Goal: Register for event/course

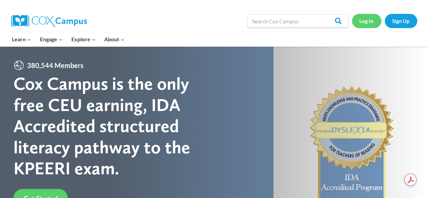
click at [365, 21] on link "Log In" at bounding box center [366, 21] width 29 height 14
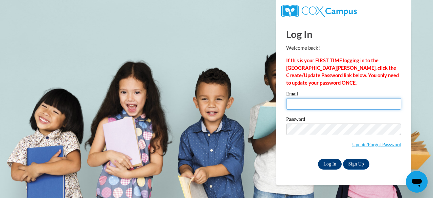
type input "schelskyd@ncp.k12.in.us"
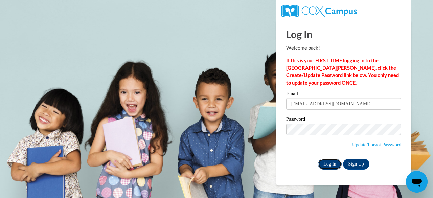
click at [330, 163] on input "Log In" at bounding box center [330, 164] width 24 height 11
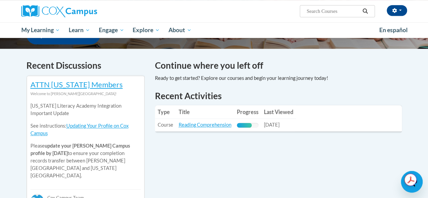
scroll to position [189, 0]
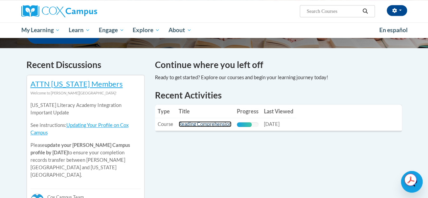
click at [196, 125] on link "Reading Comprehension" at bounding box center [205, 124] width 53 height 6
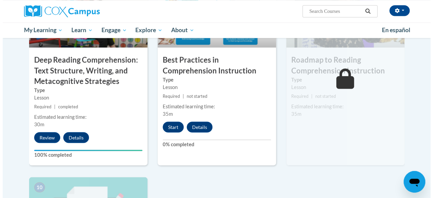
scroll to position [595, 0]
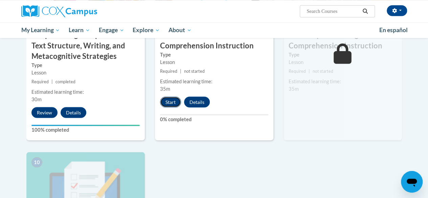
click at [171, 103] on button "Start" at bounding box center [170, 101] width 21 height 11
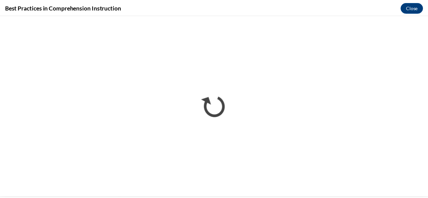
scroll to position [0, 0]
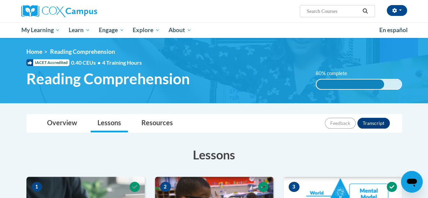
click at [297, 123] on div "Overview Lessons Resources Feedback Transcript" at bounding box center [214, 123] width 365 height 18
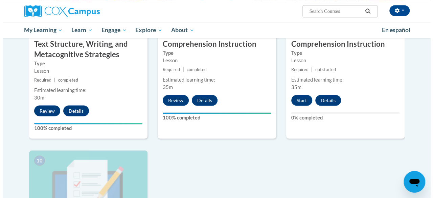
scroll to position [595, 0]
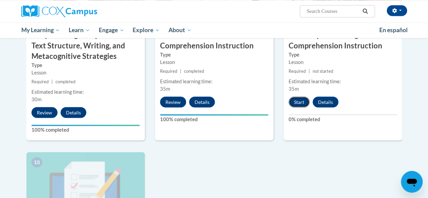
click at [293, 104] on button "Start" at bounding box center [298, 101] width 21 height 11
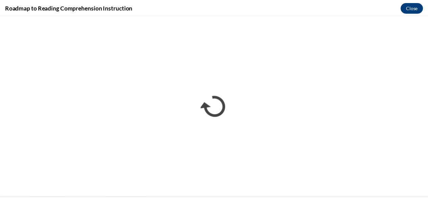
scroll to position [0, 0]
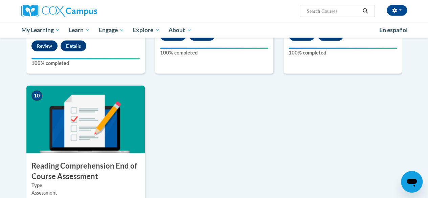
scroll to position [663, 0]
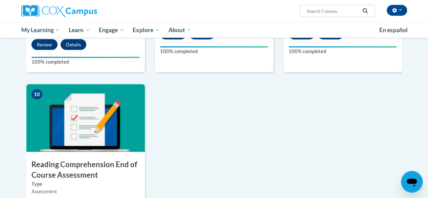
click at [66, 142] on img at bounding box center [85, 118] width 118 height 68
click at [70, 165] on h3 "Reading Comprehension End of Course Assessment" at bounding box center [85, 169] width 118 height 21
click at [55, 188] on div "Assessment" at bounding box center [85, 191] width 108 height 7
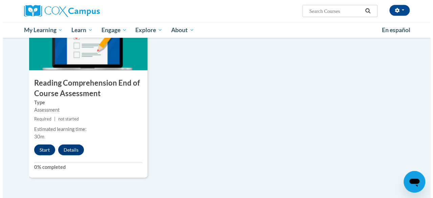
scroll to position [771, 0]
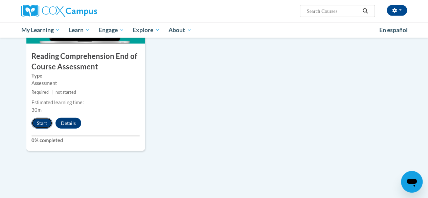
click at [42, 121] on button "Start" at bounding box center [41, 123] width 21 height 11
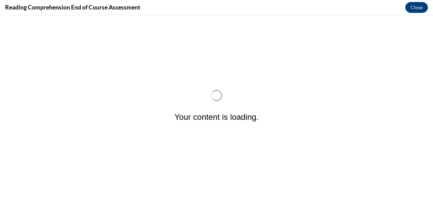
scroll to position [0, 0]
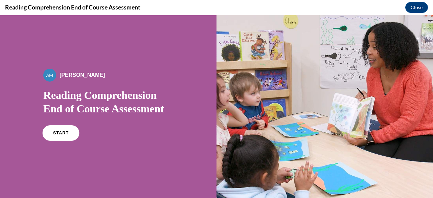
click at [59, 132] on span "START" at bounding box center [61, 133] width 16 height 5
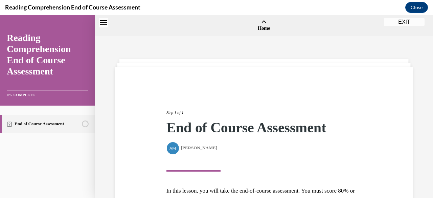
scroll to position [21, 0]
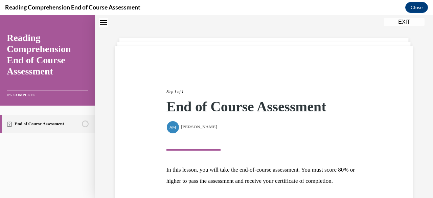
click at [252, 146] on div "Step 1 of 1 End of Course Assessment By Alexander Mackey Alexander Mackey" at bounding box center [263, 119] width 195 height 62
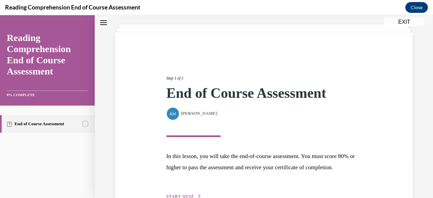
scroll to position [88, 0]
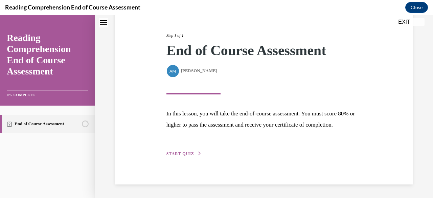
click at [190, 153] on span "START QUIZ" at bounding box center [180, 153] width 28 height 5
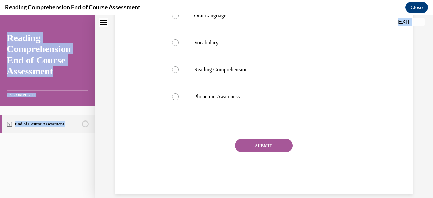
scroll to position [174, 0]
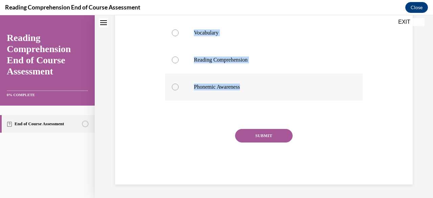
drag, startPoint x: 165, startPoint y: 58, endPoint x: 247, endPoint y: 98, distance: 91.7
click at [247, 98] on div "Question 01/20 Which of the following is NOT an example of an unconstrained ski…" at bounding box center [263, 58] width 197 height 251
copy div "Which of the following is NOT an example of an unconstrained skill? Oral Langua…"
click at [175, 88] on div at bounding box center [175, 87] width 7 height 7
click at [175, 88] on input "Phonemic Awareness" at bounding box center [175, 87] width 7 height 7
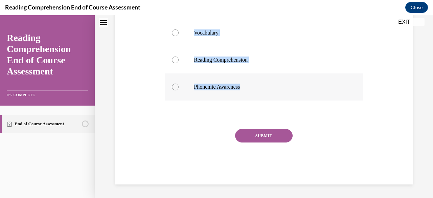
radio input "true"
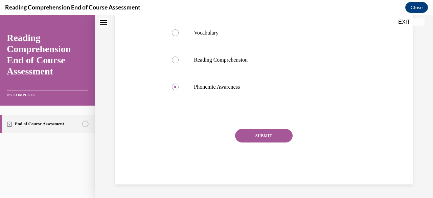
click at [258, 137] on button "SUBMIT" at bounding box center [263, 136] width 57 height 14
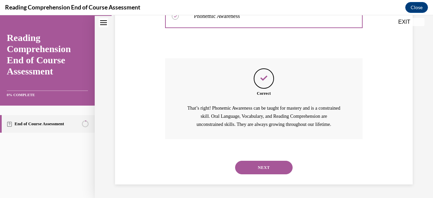
scroll to position [245, 0]
click at [260, 170] on button "NEXT" at bounding box center [263, 168] width 57 height 14
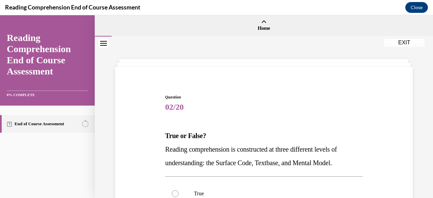
drag, startPoint x: 163, startPoint y: 135, endPoint x: 354, endPoint y: 160, distance: 192.4
click at [354, 160] on div "Question 02/20 True or False? Reading comprehension is constructed at three dif…" at bounding box center [263, 201] width 201 height 234
copy div "True or False? Reading comprehension is constructed at three different levels o…"
click at [239, 108] on span "02/20" at bounding box center [263, 107] width 197 height 14
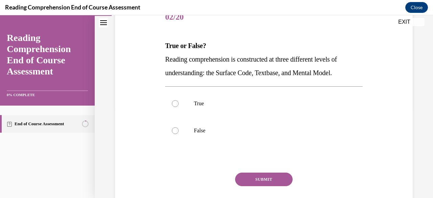
scroll to position [122, 0]
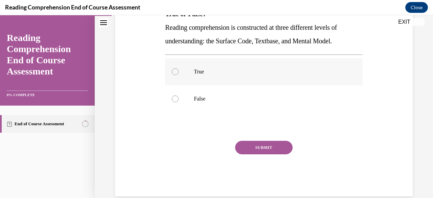
click at [176, 71] on div at bounding box center [175, 71] width 7 height 7
click at [176, 71] on input "True" at bounding box center [175, 71] width 7 height 7
radio input "true"
click at [251, 149] on button "SUBMIT" at bounding box center [263, 148] width 57 height 14
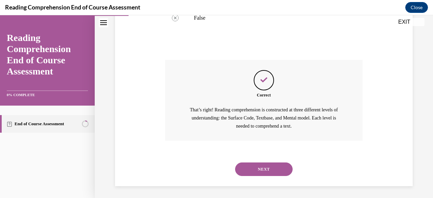
scroll to position [204, 0]
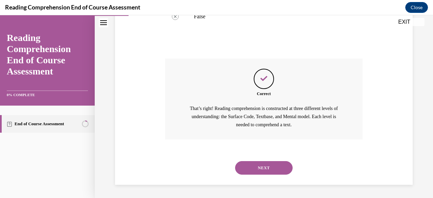
click at [254, 165] on button "NEXT" at bounding box center [263, 168] width 57 height 14
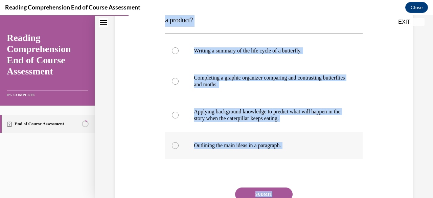
scroll to position [144, 0]
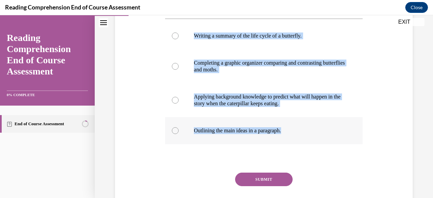
drag, startPoint x: 164, startPoint y: 66, endPoint x: 298, endPoint y: 128, distance: 148.2
click at [298, 128] on div "Question 03/20 Which of the following describes a process of comprehension, rat…" at bounding box center [263, 84] width 201 height 288
copy div "Which of the following describes a process of comprehension, rather than a prod…"
click at [176, 99] on div at bounding box center [175, 100] width 7 height 7
click at [176, 99] on input "Applying background knowledge to predict what will happen in the story when the…" at bounding box center [175, 100] width 7 height 7
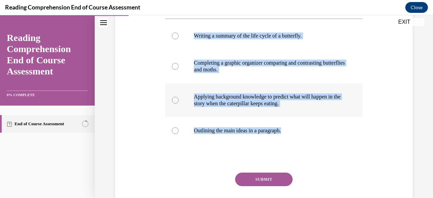
radio input "true"
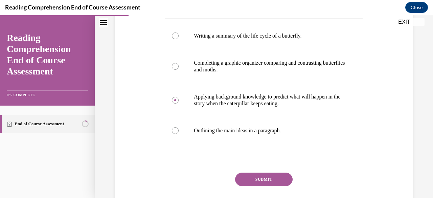
click at [267, 177] on button "SUBMIT" at bounding box center [263, 179] width 57 height 14
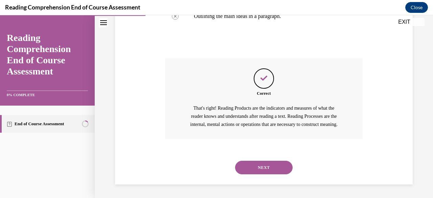
scroll to position [266, 0]
click at [262, 166] on button "NEXT" at bounding box center [263, 168] width 57 height 14
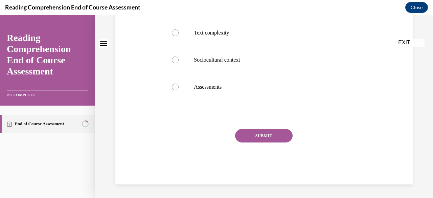
scroll to position [0, 0]
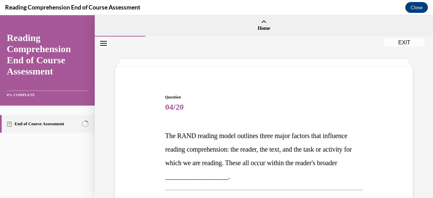
click at [218, 112] on span "04/20" at bounding box center [263, 107] width 197 height 14
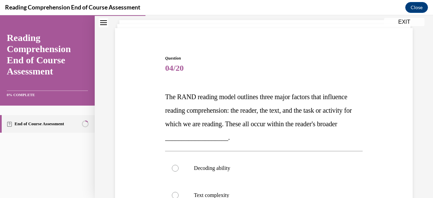
scroll to position [54, 0]
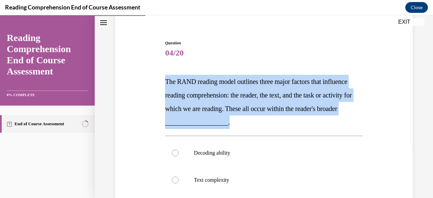
drag, startPoint x: 164, startPoint y: 77, endPoint x: 331, endPoint y: 119, distance: 171.9
click at [331, 119] on p "The RAND reading model outlines three major factors that influence reading comp…" at bounding box center [263, 102] width 197 height 54
copy span "The RAND reading model outlines three major factors that influence reading comp…"
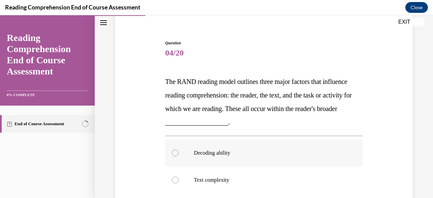
click at [302, 146] on label "Decoding ability" at bounding box center [263, 152] width 197 height 27
click at [179, 149] on input "Decoding ability" at bounding box center [175, 152] width 7 height 7
radio input "true"
click at [172, 177] on input "Text complexity" at bounding box center [175, 180] width 7 height 7
radio input "true"
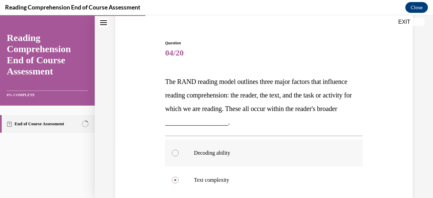
radio input "true"
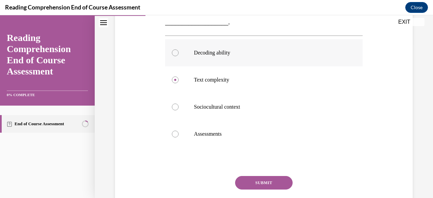
click at [172, 131] on input "Assessments" at bounding box center [175, 134] width 7 height 7
radio input "true"
click at [174, 107] on div at bounding box center [175, 106] width 7 height 7
click at [174, 107] on input "Sociocultural context" at bounding box center [175, 106] width 7 height 7
radio input "true"
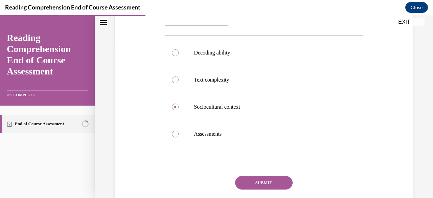
click at [267, 181] on button "SUBMIT" at bounding box center [263, 183] width 57 height 14
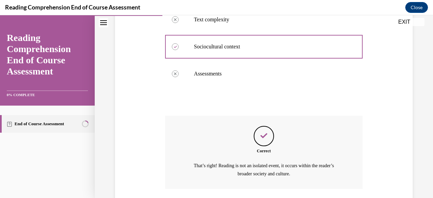
scroll to position [263, 0]
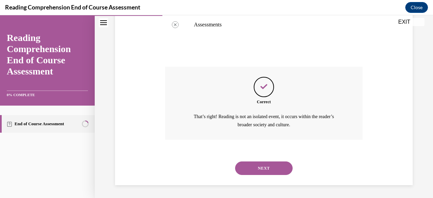
click at [256, 170] on button "NEXT" at bounding box center [263, 168] width 57 height 14
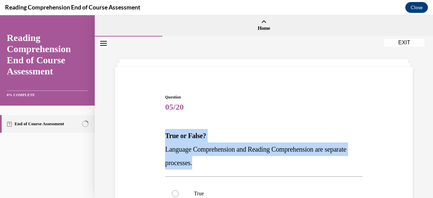
drag, startPoint x: 165, startPoint y: 133, endPoint x: 258, endPoint y: 160, distance: 96.5
click at [258, 160] on div "True or False? Language Comprehension and Reading Comprehension are separate pr…" at bounding box center [263, 149] width 197 height 41
copy div "True or False? Language Comprehension and Reading Comprehension are separate pr…"
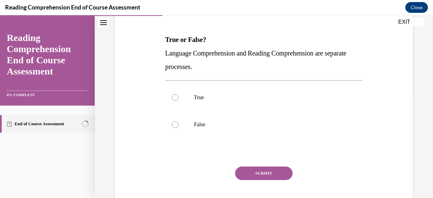
scroll to position [108, 0]
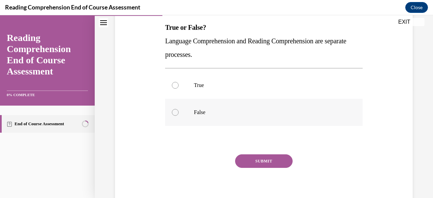
click at [179, 111] on label "False" at bounding box center [263, 112] width 197 height 27
click at [179, 111] on input "False" at bounding box center [175, 112] width 7 height 7
radio input "true"
click at [264, 157] on button "SUBMIT" at bounding box center [263, 161] width 57 height 14
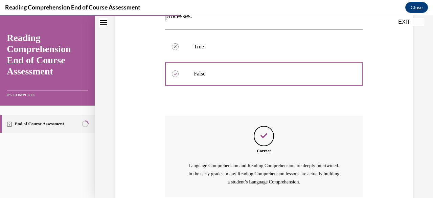
scroll to position [204, 0]
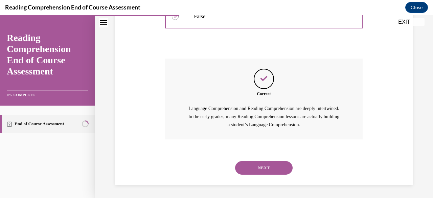
click at [264, 164] on button "NEXT" at bounding box center [263, 168] width 57 height 14
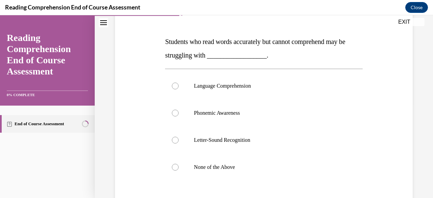
scroll to position [95, 0]
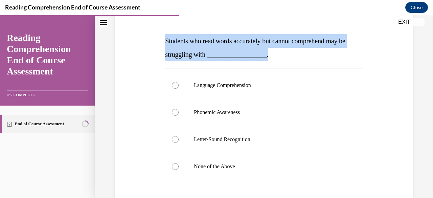
drag, startPoint x: 165, startPoint y: 39, endPoint x: 283, endPoint y: 60, distance: 120.2
click at [283, 60] on p "Students who read words accurately but cannot comprehend may be struggling with…" at bounding box center [263, 47] width 197 height 27
copy span "Students who read words accurately but cannot comprehend may be struggling with…"
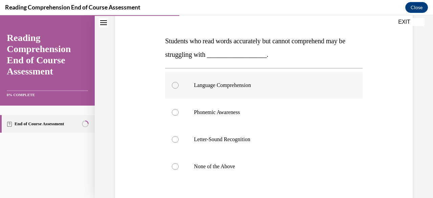
click at [175, 85] on div at bounding box center [175, 85] width 7 height 7
click at [175, 85] on input "Language Comprehension" at bounding box center [175, 85] width 7 height 7
radio input "true"
click at [147, 94] on div "Question 06/20 Students who read words accurately but cannot comprehend may be …" at bounding box center [263, 121] width 301 height 285
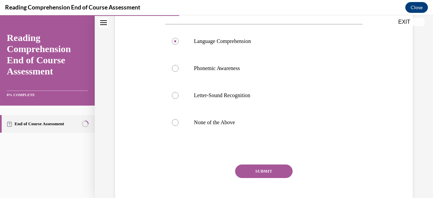
scroll to position [149, 0]
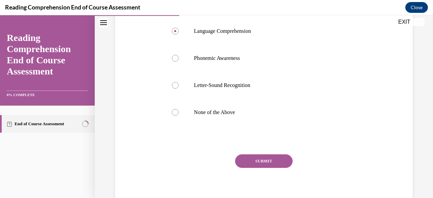
click at [261, 158] on button "SUBMIT" at bounding box center [263, 161] width 57 height 14
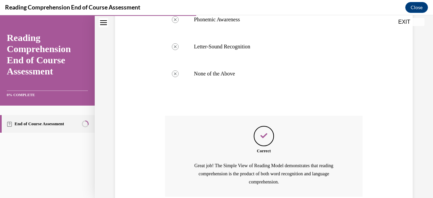
scroll to position [245, 0]
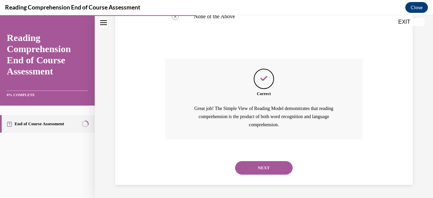
click at [261, 167] on button "NEXT" at bounding box center [263, 168] width 57 height 14
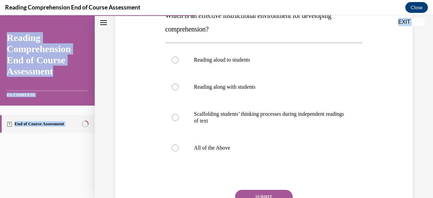
scroll to position [181, 0]
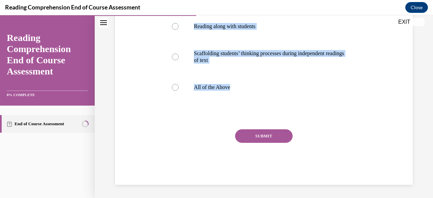
drag, startPoint x: 165, startPoint y: 52, endPoint x: 279, endPoint y: 116, distance: 130.7
click at [279, 116] on div "Question 07/20 Which is an effective instructional environment for developing c…" at bounding box center [263, 48] width 197 height 271
copy div "Which is an effective instructional environment for developing comprehension? R…"
click at [175, 89] on div at bounding box center [175, 87] width 7 height 7
click at [175, 89] on input "All of the Above" at bounding box center [175, 87] width 7 height 7
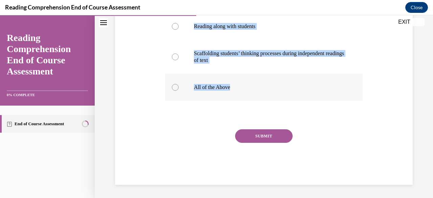
radio input "true"
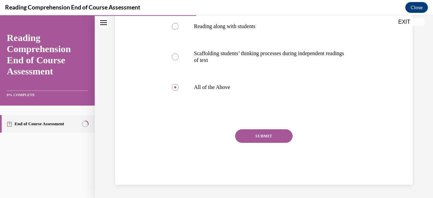
click at [255, 134] on button "SUBMIT" at bounding box center [263, 136] width 57 height 14
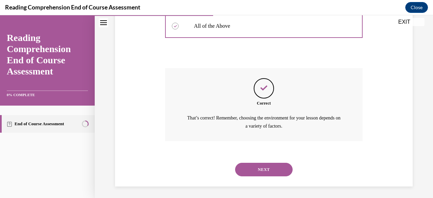
scroll to position [243, 0]
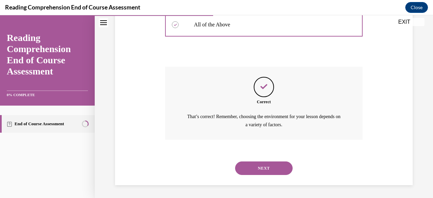
click at [261, 169] on button "NEXT" at bounding box center [263, 168] width 57 height 14
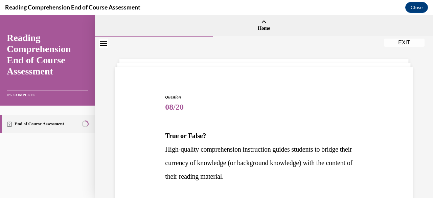
drag, startPoint x: 164, startPoint y: 132, endPoint x: 297, endPoint y: 178, distance: 140.4
click at [297, 178] on div "True or False? High-quality comprehension instruction guides students to bridge…" at bounding box center [263, 156] width 197 height 54
copy div "True or False? High-quality comprehension instruction guides students to bridge…"
click at [271, 104] on span "08/20" at bounding box center [263, 107] width 197 height 14
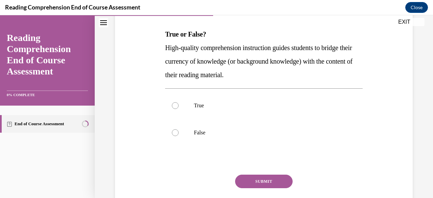
scroll to position [122, 0]
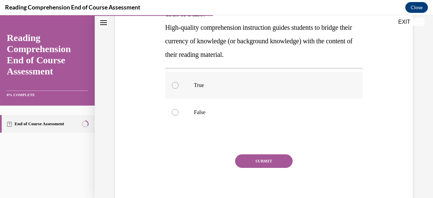
click at [177, 86] on div at bounding box center [175, 85] width 7 height 7
click at [177, 86] on input "True" at bounding box center [175, 85] width 7 height 7
radio input "true"
click at [245, 160] on button "SUBMIT" at bounding box center [263, 161] width 57 height 14
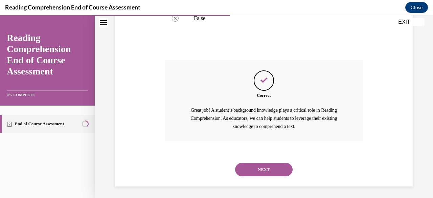
scroll to position [217, 0]
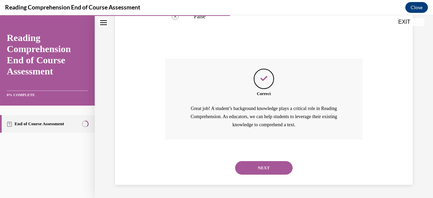
click at [246, 169] on button "NEXT" at bounding box center [263, 168] width 57 height 14
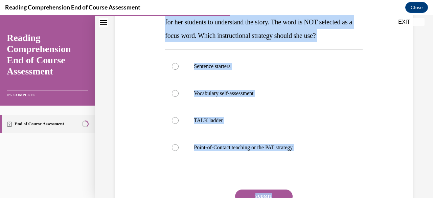
scroll to position [147, 0]
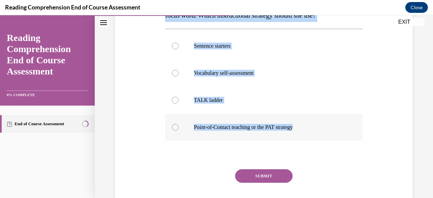
drag, startPoint x: 164, startPoint y: 133, endPoint x: 328, endPoint y: 133, distance: 163.4
click at [328, 133] on div "Question 09/20 Mrs. Ivie needs to define a word during a read-aloud in order fo…" at bounding box center [263, 86] width 197 height 278
copy div "Mrs. Ivie needs to define a word during a read-aloud in order for her students …"
click at [178, 130] on label "Point-of-Contact teaching or the PAT strategy" at bounding box center [263, 127] width 197 height 27
click at [178, 130] on input "Point-of-Contact teaching or the PAT strategy" at bounding box center [175, 127] width 7 height 7
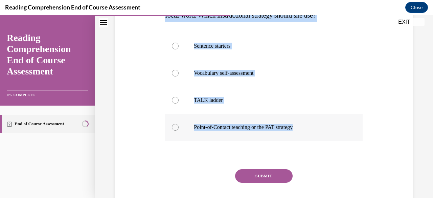
radio input "true"
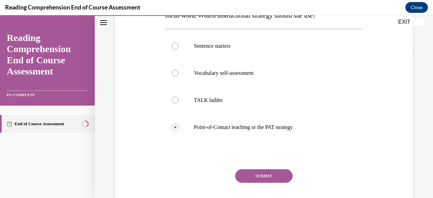
click at [254, 178] on button "SUBMIT" at bounding box center [263, 176] width 57 height 14
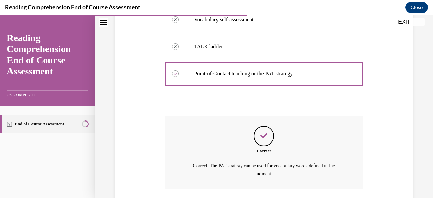
scroll to position [250, 0]
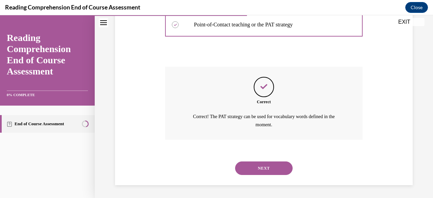
click at [254, 166] on button "NEXT" at bounding box center [263, 168] width 57 height 14
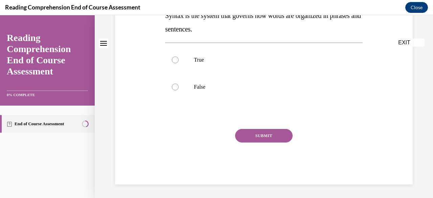
scroll to position [0, 0]
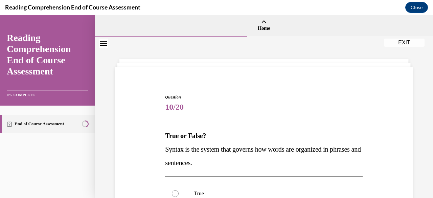
drag, startPoint x: 164, startPoint y: 134, endPoint x: 240, endPoint y: 159, distance: 79.9
click at [249, 159] on div "True or False? Syntax is the system that governs how words are organized in phr…" at bounding box center [263, 149] width 197 height 41
copy div "True or False? Syntax is the system that governs how words are organized in phr…"
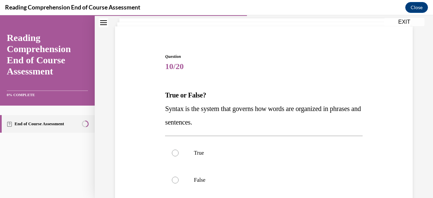
scroll to position [54, 0]
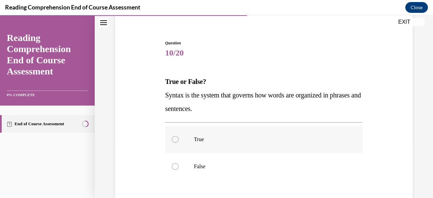
click at [175, 139] on div at bounding box center [175, 139] width 7 height 7
click at [175, 139] on input "True" at bounding box center [175, 139] width 7 height 7
radio input "true"
click at [148, 142] on div "Question 10/20 True or False? Syntax is the system that governs how words are o…" at bounding box center [263, 142] width 301 height 244
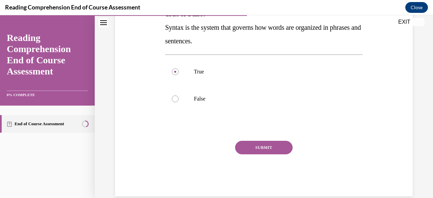
click at [267, 149] on button "SUBMIT" at bounding box center [263, 148] width 57 height 14
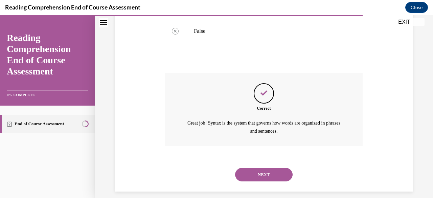
scroll to position [196, 0]
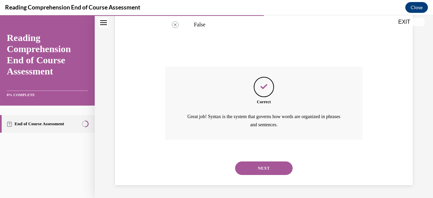
click at [255, 167] on button "NEXT" at bounding box center [263, 168] width 57 height 14
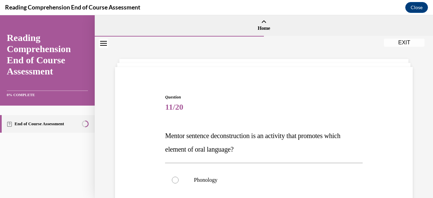
click at [251, 109] on span "11/20" at bounding box center [263, 107] width 197 height 14
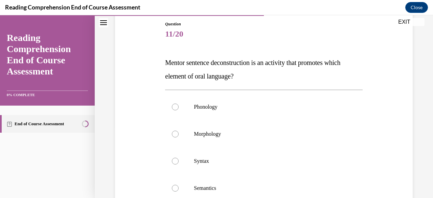
scroll to position [81, 0]
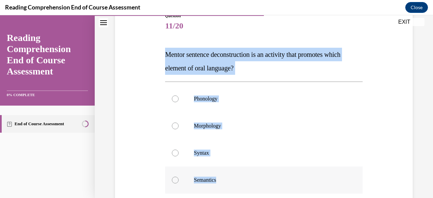
drag, startPoint x: 164, startPoint y: 53, endPoint x: 297, endPoint y: 183, distance: 186.1
click at [297, 183] on div "Question 11/20 Mentor sentence deconstruction is an activity that promotes whic…" at bounding box center [263, 145] width 197 height 264
click at [175, 151] on div at bounding box center [175, 152] width 7 height 7
click at [175, 151] on input "Syntax" at bounding box center [175, 152] width 7 height 7
radio input "true"
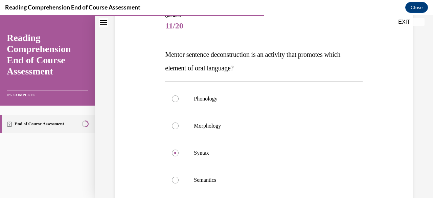
click at [141, 149] on div "Question 11/20 Mentor sentence deconstruction is an activity that promotes whic…" at bounding box center [263, 135] width 301 height 285
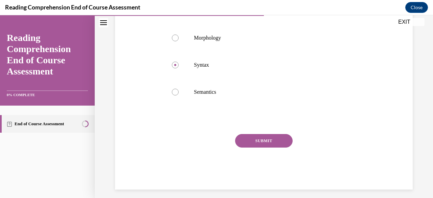
scroll to position [174, 0]
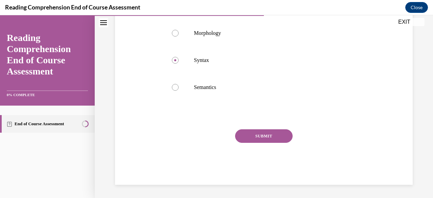
click at [242, 138] on button "SUBMIT" at bounding box center [263, 136] width 57 height 14
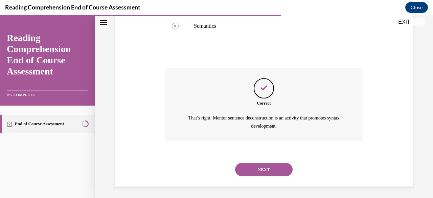
scroll to position [236, 0]
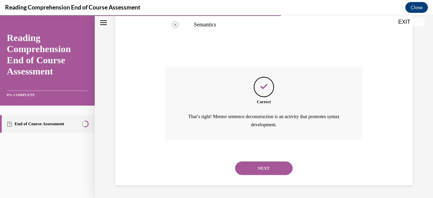
click at [264, 167] on button "NEXT" at bounding box center [263, 168] width 57 height 14
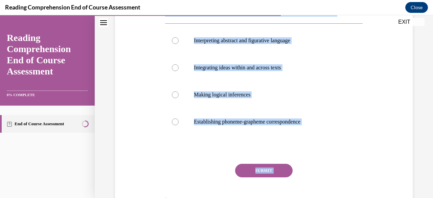
scroll to position [155, 0]
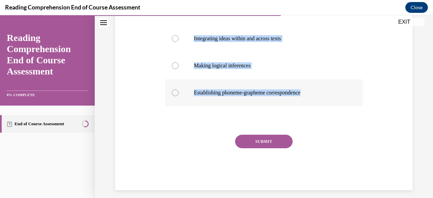
drag, startPoint x: 164, startPoint y: 132, endPoint x: 327, endPoint y: 88, distance: 168.8
click at [327, 88] on div "Question 12/20 Which of the following is NOT an example of verbal reasoning? In…" at bounding box center [263, 59] width 201 height 261
click at [172, 94] on div at bounding box center [175, 92] width 7 height 7
click at [172, 94] on input "Establishing phoneme-grapheme correspondence" at bounding box center [175, 92] width 7 height 7
radio input "true"
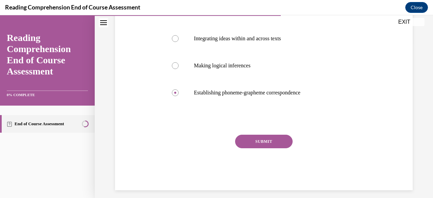
click at [248, 145] on button "SUBMIT" at bounding box center [263, 142] width 57 height 14
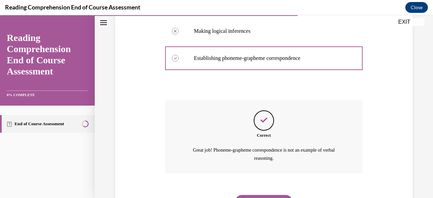
scroll to position [223, 0]
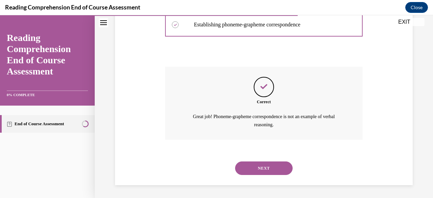
click at [256, 165] on button "NEXT" at bounding box center [263, 168] width 57 height 14
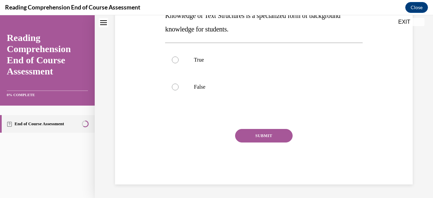
scroll to position [0, 0]
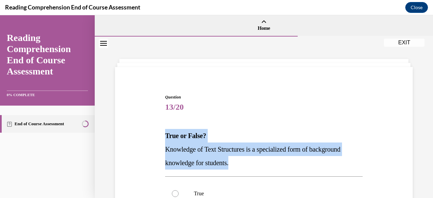
drag, startPoint x: 164, startPoint y: 134, endPoint x: 263, endPoint y: 167, distance: 104.7
click at [263, 167] on div "True or False? Knowledge of Text Structures is a specialized form of background…" at bounding box center [263, 149] width 197 height 41
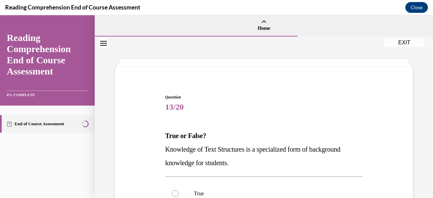
click at [237, 105] on span "13/20" at bounding box center [263, 107] width 197 height 14
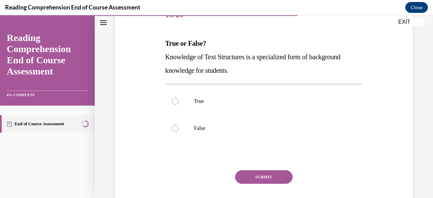
scroll to position [108, 0]
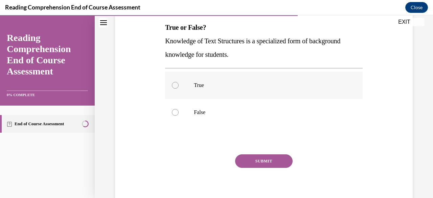
click at [177, 85] on div at bounding box center [175, 85] width 7 height 7
click at [177, 85] on input "True" at bounding box center [175, 85] width 7 height 7
radio input "true"
click at [257, 163] on button "SUBMIT" at bounding box center [263, 161] width 57 height 14
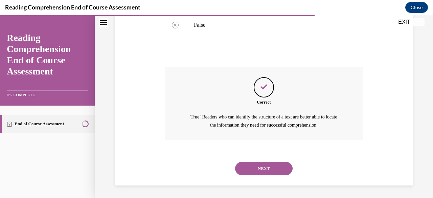
scroll to position [196, 0]
click at [255, 169] on button "NEXT" at bounding box center [263, 168] width 57 height 14
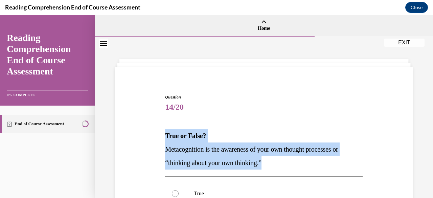
drag, startPoint x: 165, startPoint y: 133, endPoint x: 294, endPoint y: 159, distance: 131.9
click at [294, 159] on div "True or False? Metacognition is the awareness of your own thought processes or …" at bounding box center [263, 149] width 197 height 41
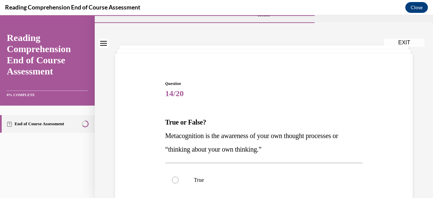
scroll to position [27, 0]
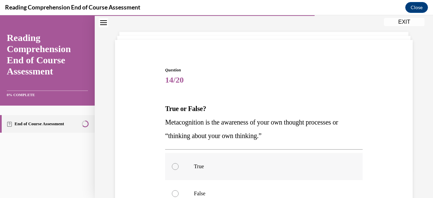
click at [176, 166] on div at bounding box center [175, 166] width 7 height 7
click at [176, 166] on input "True" at bounding box center [175, 166] width 7 height 7
radio input "true"
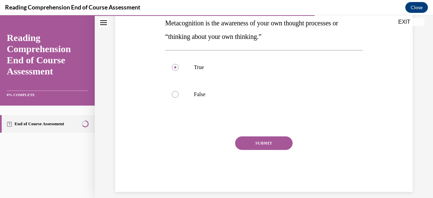
scroll to position [133, 0]
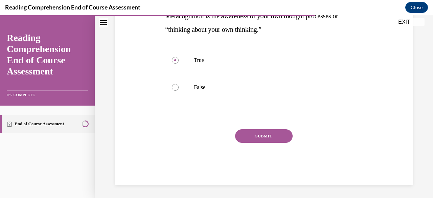
click at [260, 137] on button "SUBMIT" at bounding box center [263, 136] width 57 height 14
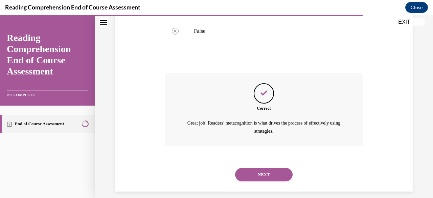
scroll to position [196, 0]
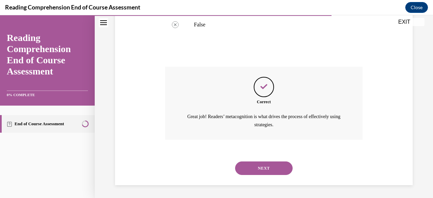
click at [264, 165] on button "NEXT" at bounding box center [263, 168] width 57 height 14
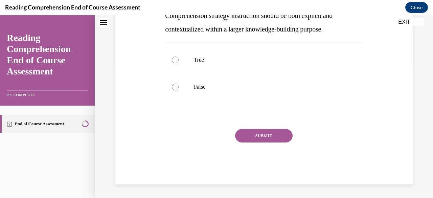
scroll to position [0, 0]
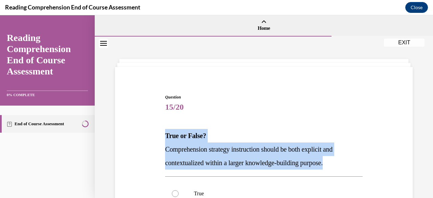
drag, startPoint x: 164, startPoint y: 132, endPoint x: 368, endPoint y: 157, distance: 205.4
click at [368, 157] on div "Question 15/20 True or False? Comprehension strategy instruction should be both…" at bounding box center [263, 196] width 301 height 244
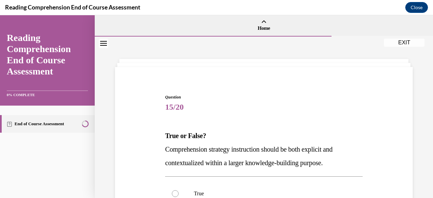
click at [233, 107] on span "15/20" at bounding box center [263, 107] width 197 height 14
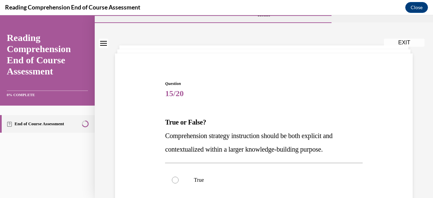
scroll to position [81, 0]
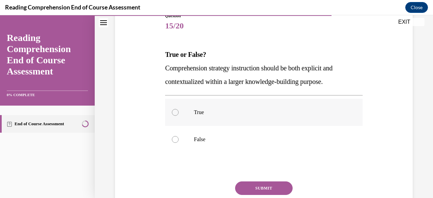
click at [177, 111] on div at bounding box center [175, 112] width 7 height 7
click at [177, 111] on input "True" at bounding box center [175, 112] width 7 height 7
radio input "true"
click at [260, 186] on button "SUBMIT" at bounding box center [263, 188] width 57 height 14
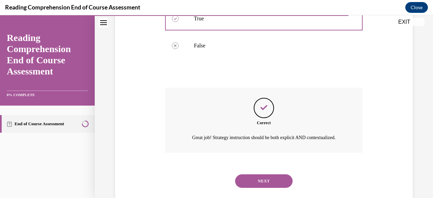
scroll to position [196, 0]
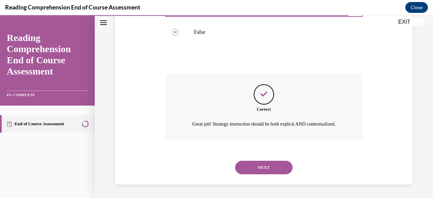
click at [268, 169] on button "NEXT" at bounding box center [263, 168] width 57 height 14
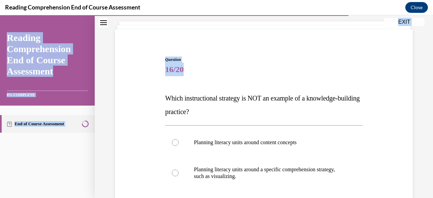
scroll to position [181, 0]
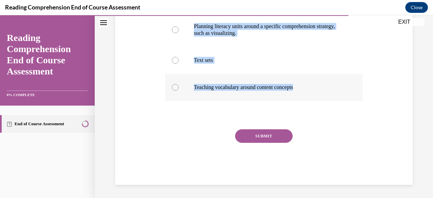
drag, startPoint x: 165, startPoint y: 133, endPoint x: 313, endPoint y: 96, distance: 152.0
click at [313, 96] on div "Question 16/20 Which instructional strategy is NOT an example of a knowledge-bu…" at bounding box center [263, 48] width 197 height 271
click at [177, 30] on div at bounding box center [175, 29] width 7 height 7
click at [177, 30] on input "Planning literacy units around a specific comprehension strategy, such as visua…" at bounding box center [175, 29] width 7 height 7
radio input "true"
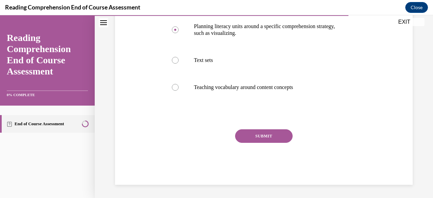
click at [253, 136] on button "SUBMIT" at bounding box center [263, 136] width 57 height 14
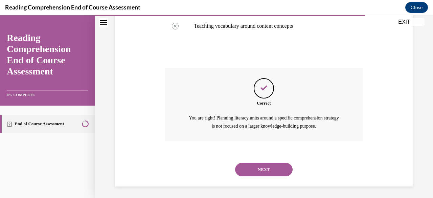
scroll to position [243, 0]
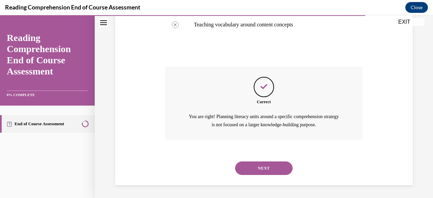
click at [258, 171] on button "NEXT" at bounding box center [263, 168] width 57 height 14
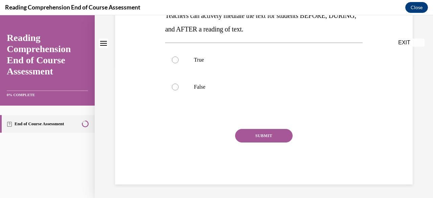
scroll to position [0, 0]
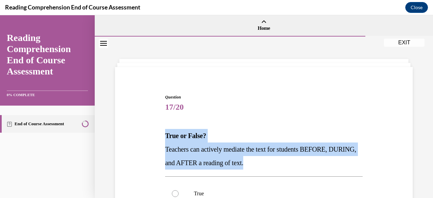
drag, startPoint x: 164, startPoint y: 133, endPoint x: 308, endPoint y: 162, distance: 146.9
click at [308, 162] on div "True or False? Teachers can actively mediate the text for students BEFORE, DURI…" at bounding box center [263, 149] width 197 height 41
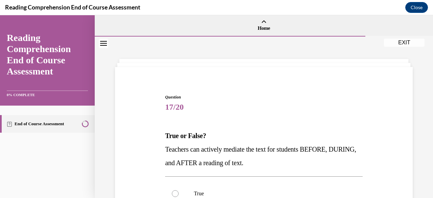
click at [215, 96] on span "Question" at bounding box center [263, 97] width 197 height 6
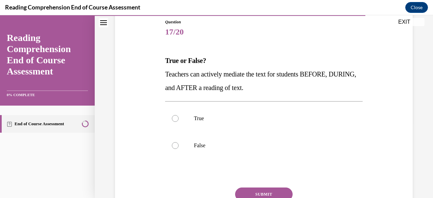
scroll to position [95, 0]
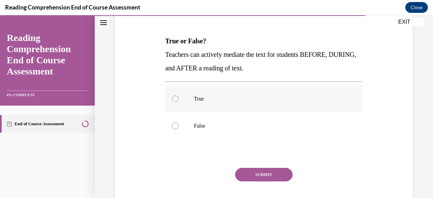
click at [174, 101] on div at bounding box center [175, 98] width 7 height 7
click at [174, 101] on input "True" at bounding box center [175, 98] width 7 height 7
radio input "true"
click at [248, 176] on button "SUBMIT" at bounding box center [263, 175] width 57 height 14
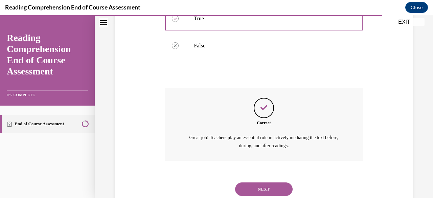
scroll to position [196, 0]
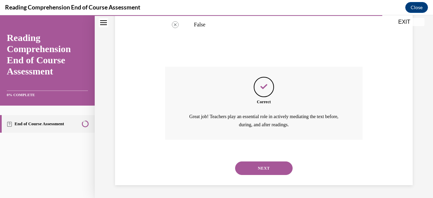
drag, startPoint x: 248, startPoint y: 176, endPoint x: 242, endPoint y: 169, distance: 9.1
click at [242, 169] on button "NEXT" at bounding box center [263, 168] width 57 height 14
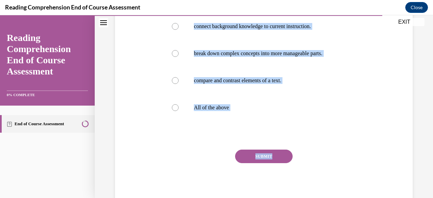
scroll to position [145, 0]
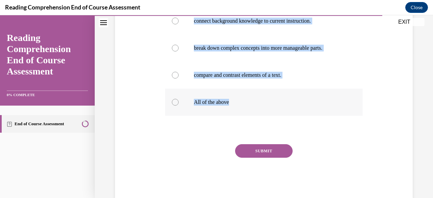
drag, startPoint x: 163, startPoint y: 135, endPoint x: 338, endPoint y: 113, distance: 176.5
click at [338, 113] on div "Question 18/20 Graphic Organizers help readers to _______________. connect back…" at bounding box center [263, 68] width 201 height 261
click at [174, 103] on div at bounding box center [175, 102] width 7 height 7
click at [174, 103] on input "All of the above" at bounding box center [175, 102] width 7 height 7
radio input "true"
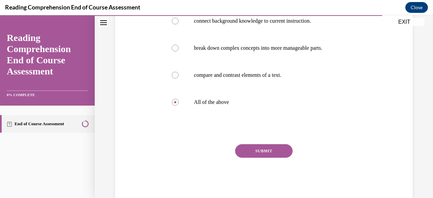
click at [251, 148] on button "SUBMIT" at bounding box center [263, 151] width 57 height 14
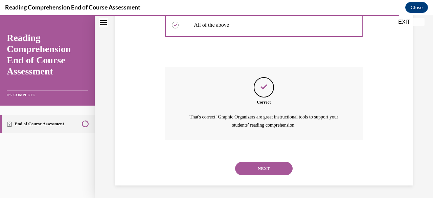
scroll to position [223, 0]
click at [251, 165] on button "NEXT" at bounding box center [263, 168] width 57 height 14
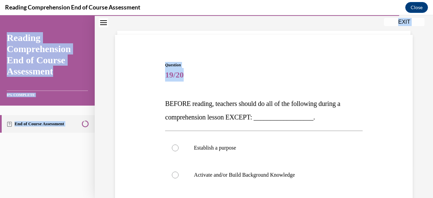
scroll to position [181, 0]
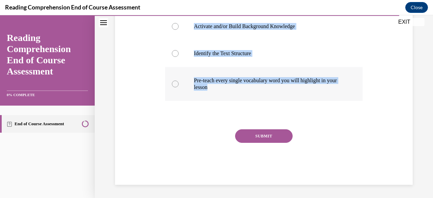
drag, startPoint x: 165, startPoint y: 133, endPoint x: 349, endPoint y: 98, distance: 187.6
click at [349, 98] on div "Question 19/20 BEFORE reading, teachers should do all of the following during a…" at bounding box center [263, 48] width 197 height 271
click at [139, 65] on div "Question 19/20 BEFORE reading, teachers should do all of the following during a…" at bounding box center [263, 39] width 301 height 292
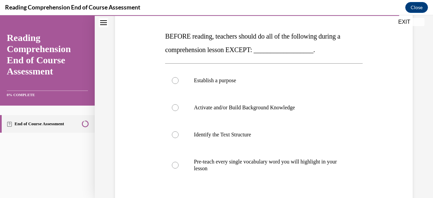
scroll to position [113, 0]
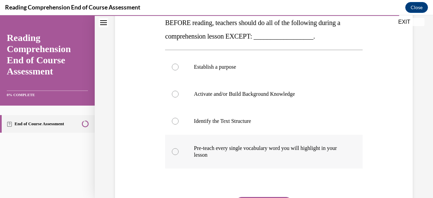
click at [174, 151] on div at bounding box center [175, 151] width 7 height 7
click at [174, 151] on input "Pre-teach every single vocabulary word you will highlight in your lesson" at bounding box center [175, 151] width 7 height 7
radio input "true"
click at [158, 188] on div "Question 19/20 BEFORE reading, teachers should do all of the following during a…" at bounding box center [263, 107] width 301 height 292
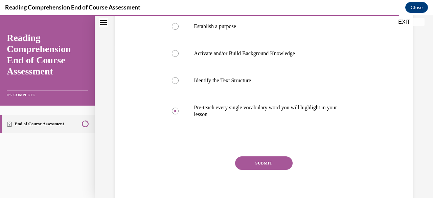
click at [251, 165] on button "SUBMIT" at bounding box center [263, 163] width 57 height 14
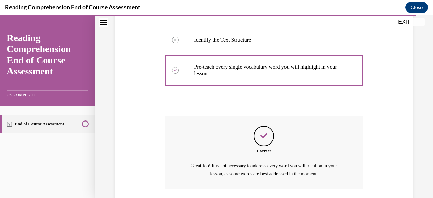
scroll to position [243, 0]
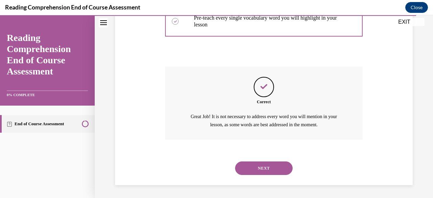
click at [251, 165] on button "NEXT" at bounding box center [263, 168] width 57 height 14
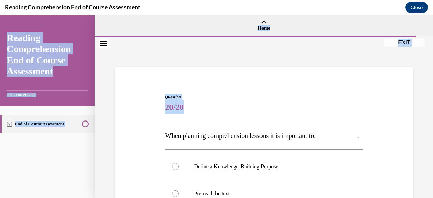
scroll to position [181, 0]
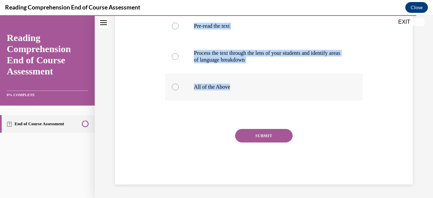
drag, startPoint x: 166, startPoint y: 132, endPoint x: 274, endPoint y: 87, distance: 116.8
click at [274, 87] on div "Question 20/20 When planning comprehension lessons it is important to: ________…" at bounding box center [263, 56] width 197 height 258
click at [174, 90] on div at bounding box center [175, 87] width 7 height 7
click at [174, 90] on input "All of the Above" at bounding box center [175, 87] width 7 height 7
radio input "true"
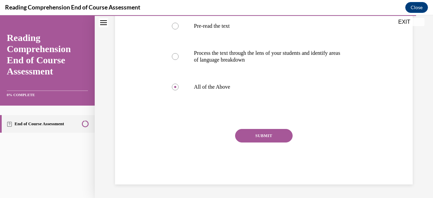
click at [245, 135] on button "SUBMIT" at bounding box center [263, 136] width 57 height 14
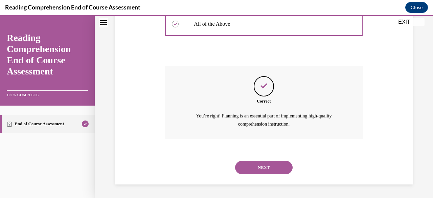
scroll to position [243, 0]
click at [261, 167] on button "NEXT" at bounding box center [263, 168] width 57 height 14
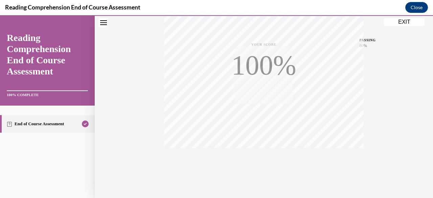
scroll to position [164, 0]
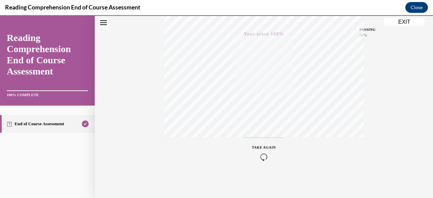
click at [402, 19] on button "EXIT" at bounding box center [404, 22] width 41 height 8
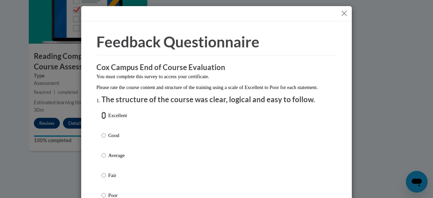
click at [102, 119] on input "Excellent" at bounding box center [103, 115] width 4 height 7
radio input "true"
click at [198, 134] on div "Excellent Good Average Fair Poor" at bounding box center [216, 163] width 230 height 110
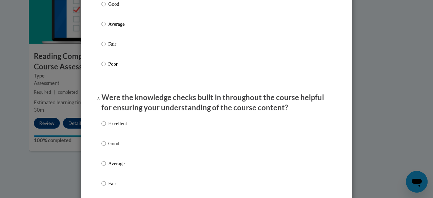
scroll to position [135, 0]
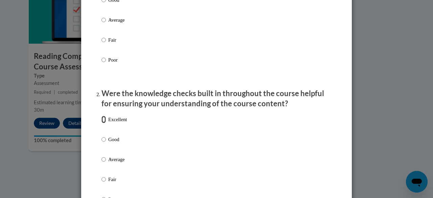
click at [101, 123] on input "Excellent" at bounding box center [103, 119] width 4 height 7
radio input "true"
click at [194, 142] on div "Excellent Good Average Fair Poor" at bounding box center [216, 167] width 230 height 110
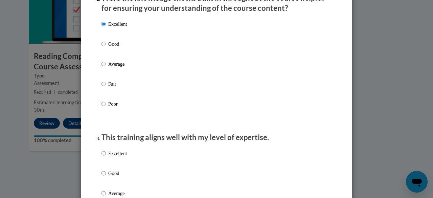
scroll to position [298, 0]
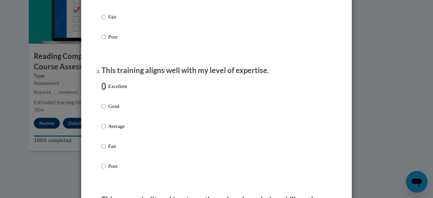
click at [103, 90] on input "Excellent" at bounding box center [103, 86] width 4 height 7
radio input "true"
click at [218, 133] on div "Excellent Good Average Fair Poor" at bounding box center [216, 134] width 230 height 110
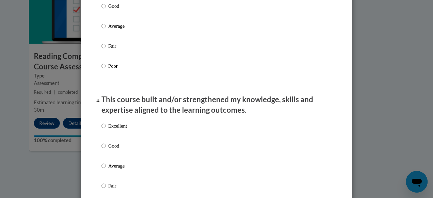
scroll to position [487, 0]
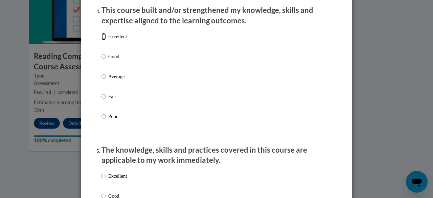
click at [102, 40] on input "Excellent" at bounding box center [103, 36] width 4 height 7
radio input "true"
click at [210, 101] on div "Excellent Good Average Fair Poor" at bounding box center [216, 84] width 230 height 110
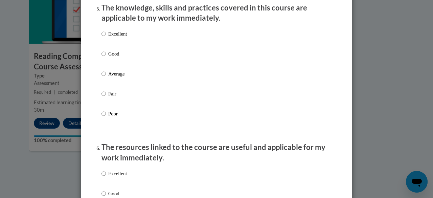
scroll to position [649, 0]
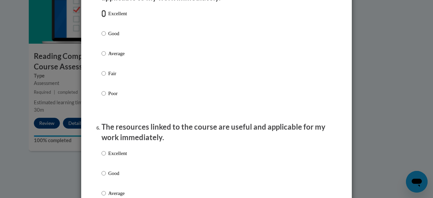
click at [101, 17] on input "Excellent" at bounding box center [103, 13] width 4 height 7
radio input "true"
click at [244, 96] on div "Excellent Good Average Fair Poor" at bounding box center [216, 61] width 230 height 110
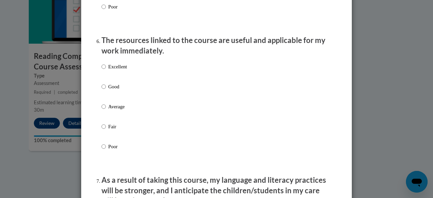
scroll to position [771, 0]
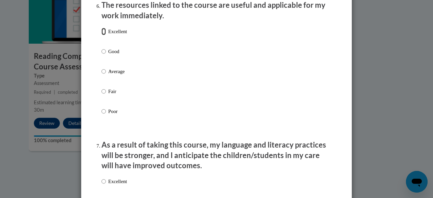
click at [102, 35] on input "Excellent" at bounding box center [103, 31] width 4 height 7
radio input "true"
click at [267, 78] on div "Excellent Good Average Fair Poor" at bounding box center [216, 79] width 230 height 110
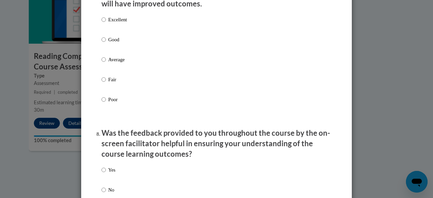
scroll to position [933, 0]
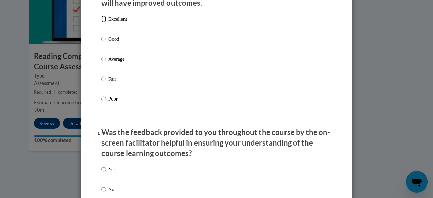
click at [101, 23] on input "Excellent" at bounding box center [103, 18] width 4 height 7
radio input "true"
click at [273, 98] on div "Excellent Good Average Fair Poor" at bounding box center [216, 67] width 230 height 110
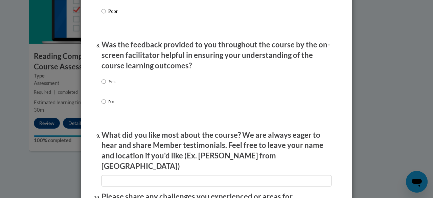
scroll to position [1055, 0]
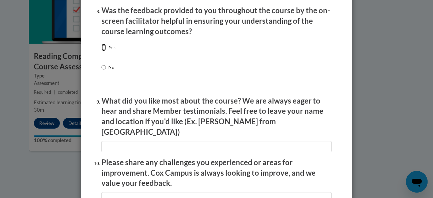
click at [101, 51] on input "Yes" at bounding box center [103, 47] width 4 height 7
radio input "true"
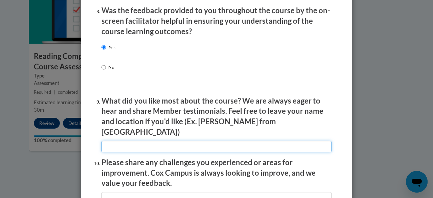
click at [136, 141] on input "textbox" at bounding box center [216, 146] width 230 height 11
type input "real teachers in videos"
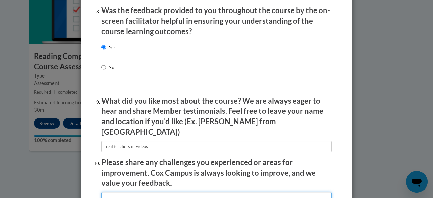
click at [144, 194] on input "textbox" at bounding box center [216, 197] width 230 height 11
type input "none"
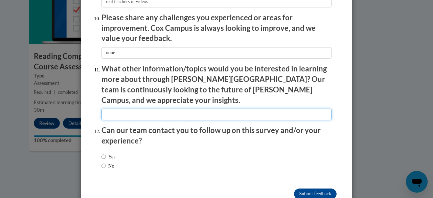
click at [131, 109] on input "textbox" at bounding box center [216, 114] width 230 height 11
type input "none"
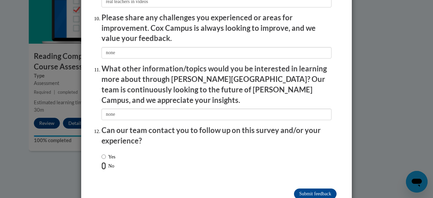
click at [101, 162] on input "No" at bounding box center [103, 165] width 4 height 7
radio input "true"
click at [304, 188] on input "Submit feedback" at bounding box center [315, 193] width 43 height 11
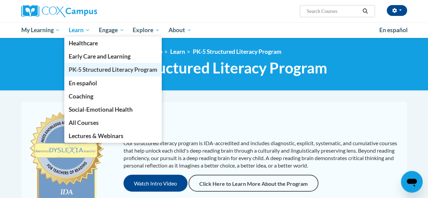
click at [97, 69] on span "PK-5 Structured Literacy Program" at bounding box center [113, 69] width 89 height 7
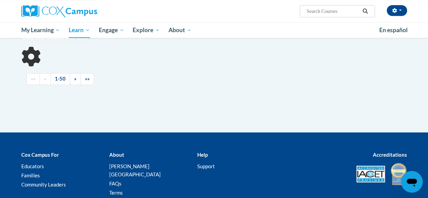
scroll to position [216, 0]
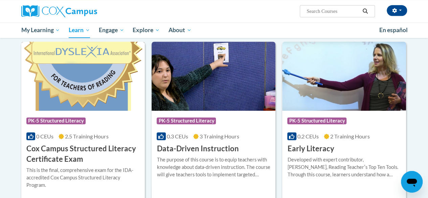
drag, startPoint x: 0, startPoint y: 0, endPoint x: 97, endPoint y: 69, distance: 119.0
click at [97, 69] on img at bounding box center [83, 76] width 124 height 69
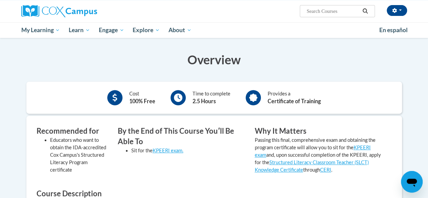
scroll to position [135, 0]
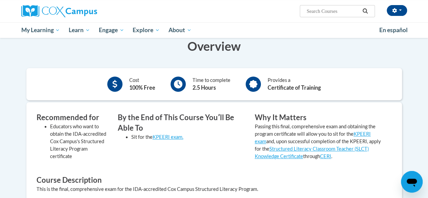
click at [264, 48] on h3 "Overview" at bounding box center [213, 46] width 375 height 17
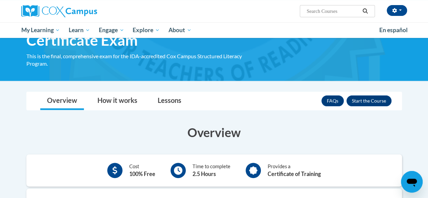
scroll to position [14, 0]
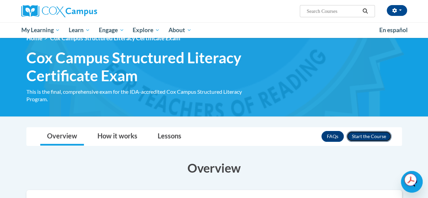
click at [367, 135] on button "Enroll" at bounding box center [368, 136] width 45 height 11
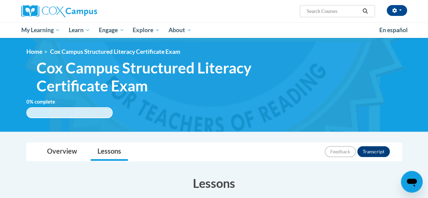
click at [270, 143] on div "Overview Lessons Feedback Transcript" at bounding box center [214, 152] width 365 height 18
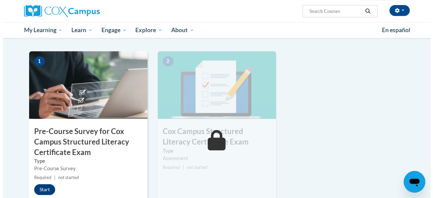
scroll to position [162, 0]
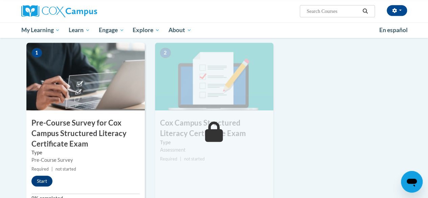
click at [23, 119] on div "Lessons Active Lessons Lessons Preview Activity 1" at bounding box center [214, 117] width 386 height 224
click at [44, 180] on button "Start" at bounding box center [41, 181] width 21 height 11
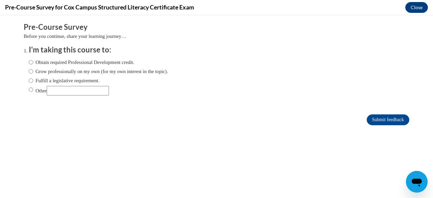
scroll to position [0, 0]
click at [29, 88] on input "Other" at bounding box center [31, 89] width 4 height 7
radio input "true"
click at [371, 120] on input "Submit feedback" at bounding box center [388, 119] width 43 height 11
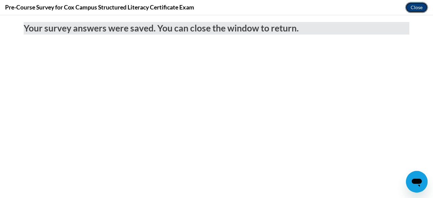
click at [413, 9] on button "Close" at bounding box center [416, 7] width 23 height 11
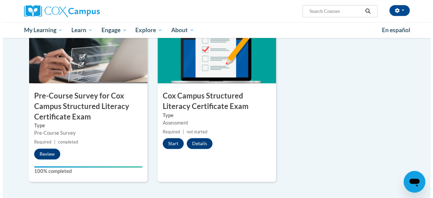
scroll to position [203, 0]
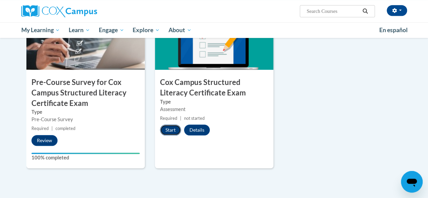
click at [168, 131] on button "Start" at bounding box center [170, 129] width 21 height 11
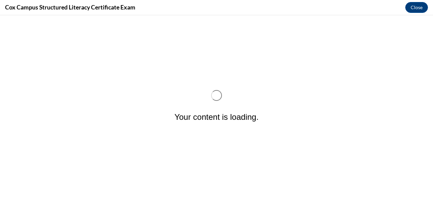
scroll to position [0, 0]
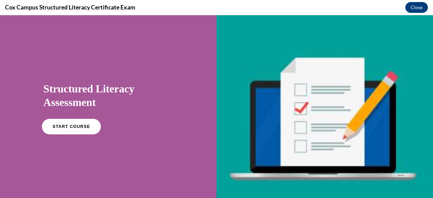
click at [56, 128] on span "START COURSE" at bounding box center [71, 126] width 38 height 5
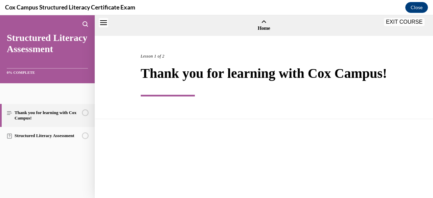
scroll to position [21, 0]
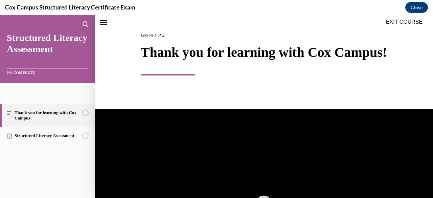
scroll to position [131, 0]
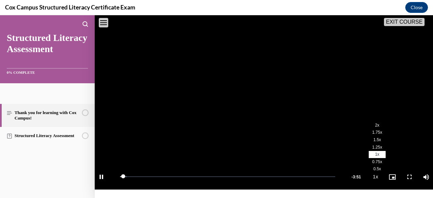
click at [375, 128] on span "2x" at bounding box center [377, 125] width 4 height 5
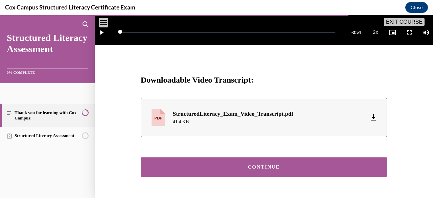
scroll to position [308, 0]
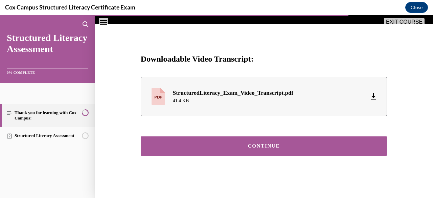
click at [302, 148] on div "CONTINUE" at bounding box center [263, 145] width 225 height 5
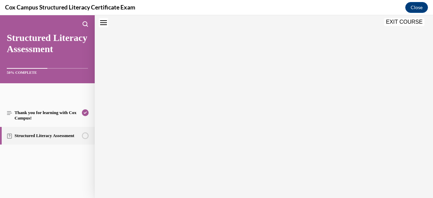
scroll to position [21, 0]
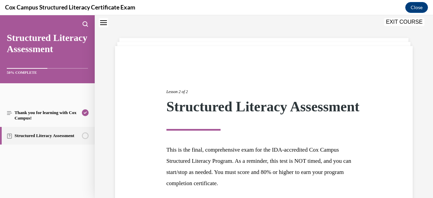
click at [300, 131] on div "Lesson 2 of 2 Structured Literacy Assessment" at bounding box center [263, 109] width 195 height 42
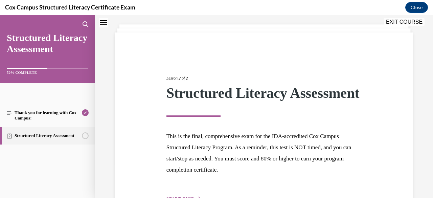
scroll to position [93, 0]
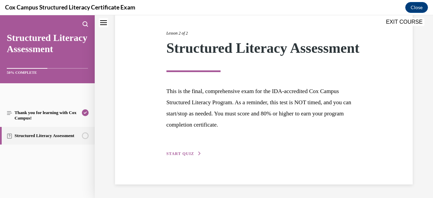
click at [187, 154] on span "START QUIZ" at bounding box center [180, 153] width 28 height 5
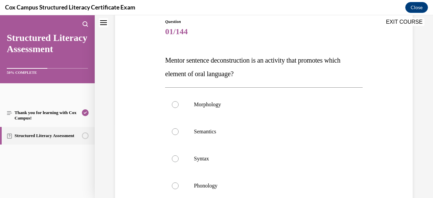
scroll to position [89, 0]
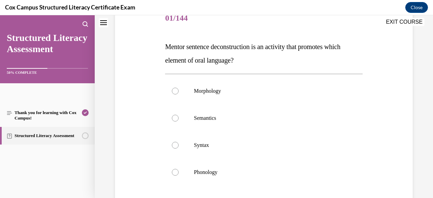
click at [163, 43] on div "Question 01/144 Mentor sentence deconstruction is an activity that promotes whi…" at bounding box center [263, 132] width 201 height 275
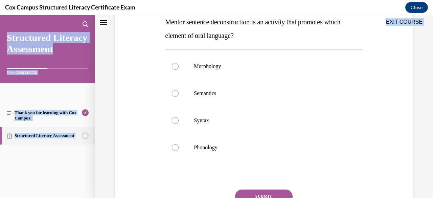
scroll to position [174, 0]
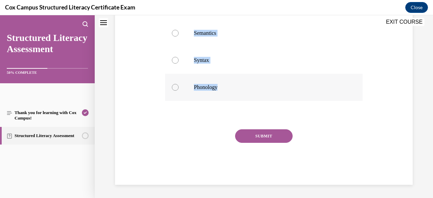
drag, startPoint x: 165, startPoint y: 46, endPoint x: 227, endPoint y: 94, distance: 77.9
click at [227, 94] on div "Question 01/144 Mentor sentence deconstruction is an activity that promotes whi…" at bounding box center [263, 52] width 197 height 264
copy div "Mentor sentence deconstruction is an activity that promotes which element of or…"
click at [175, 62] on div at bounding box center [175, 60] width 7 height 7
click at [175, 62] on input "Syntax" at bounding box center [175, 60] width 7 height 7
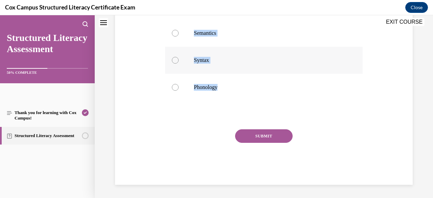
radio input "true"
click at [254, 136] on button "SUBMIT" at bounding box center [263, 136] width 57 height 14
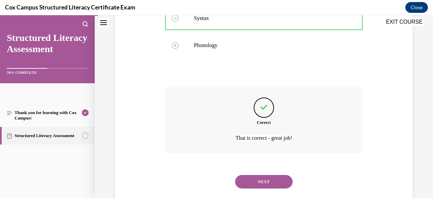
scroll to position [230, 0]
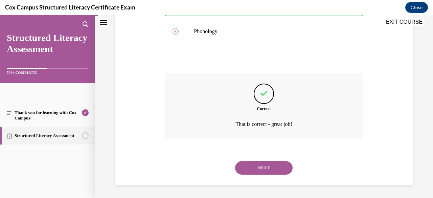
click at [257, 165] on button "NEXT" at bounding box center [263, 168] width 57 height 14
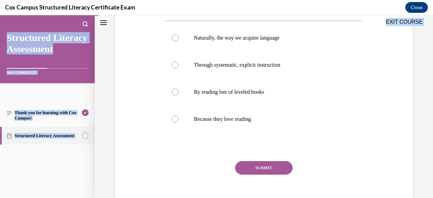
scroll to position [160, 0]
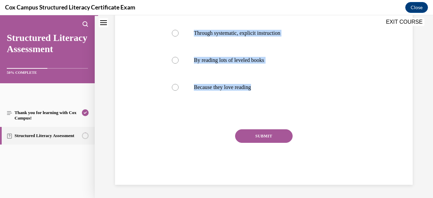
drag, startPoint x: 162, startPoint y: 134, endPoint x: 285, endPoint y: 115, distance: 123.9
click at [285, 115] on div "Question 02/144 Most children learn to read... Naturally, the way we acquire la…" at bounding box center [263, 48] width 301 height 271
copy div "Most children learn to read... Naturally, the way we acquire language Through s…"
click at [174, 33] on div at bounding box center [175, 33] width 7 height 7
click at [174, 33] on input "Through systematic, explicit instruction" at bounding box center [175, 33] width 7 height 7
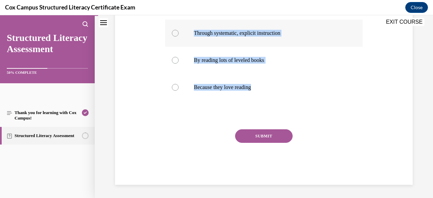
radio input "true"
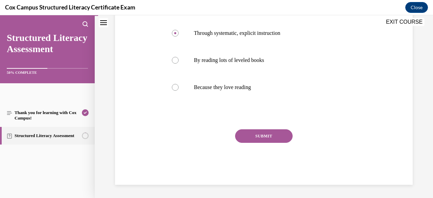
click at [265, 134] on button "SUBMIT" at bounding box center [263, 136] width 57 height 14
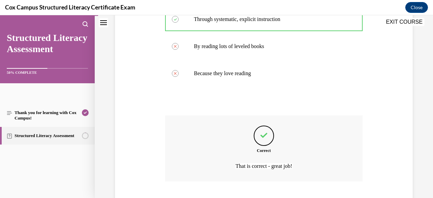
scroll to position [216, 0]
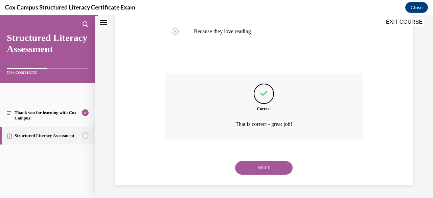
click at [261, 169] on button "NEXT" at bounding box center [263, 168] width 57 height 14
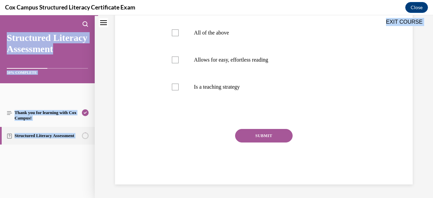
scroll to position [167, 0]
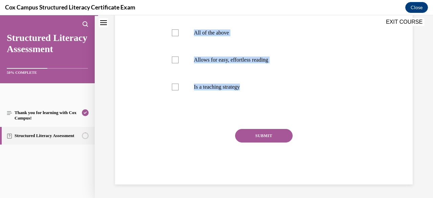
drag, startPoint x: 164, startPoint y: 128, endPoint x: 274, endPoint y: 104, distance: 112.4
click at [274, 104] on div "Question 03/144 Select all that apply. Orthographic mapping: Is the process by …" at bounding box center [263, 58] width 197 height 251
copy div "Select all that apply. Orthographic mapping: Is the process by which words are …"
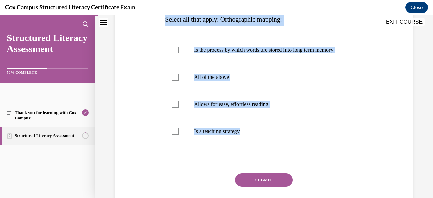
scroll to position [115, 0]
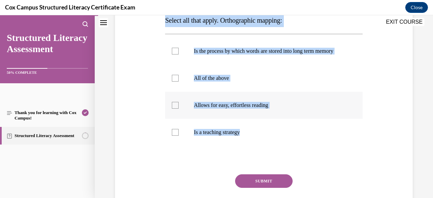
click at [176, 109] on div at bounding box center [175, 105] width 7 height 7
click at [176, 109] on input "Allows for easy, effortless reading" at bounding box center [175, 105] width 7 height 7
checkbox input "true"
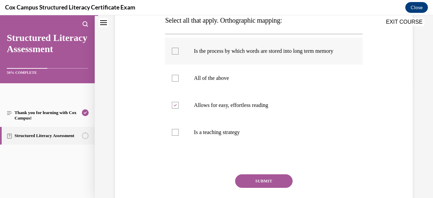
click at [174, 54] on div at bounding box center [175, 51] width 7 height 7
click at [174, 54] on input "Is the process by which words are stored into long term memory" at bounding box center [175, 51] width 7 height 7
checkbox input "true"
click at [261, 186] on button "SUBMIT" at bounding box center [263, 181] width 57 height 14
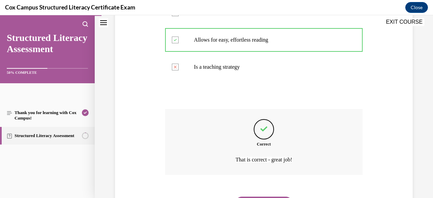
scroll to position [223, 0]
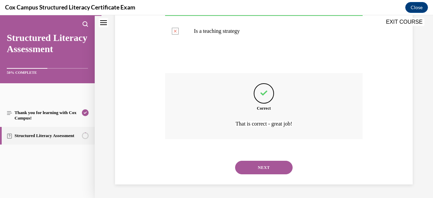
click at [258, 166] on button "NEXT" at bounding box center [263, 168] width 57 height 14
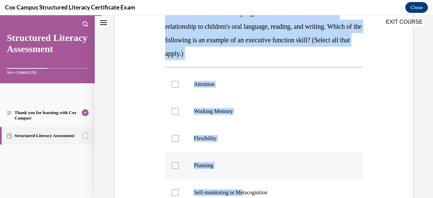
scroll to position [126, 0]
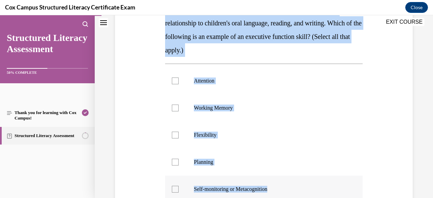
drag, startPoint x: 164, startPoint y: 135, endPoint x: 302, endPoint y: 192, distance: 148.6
click at [302, 192] on div "Question 04/144 Executive function skills help regulate behavior and have a dir…" at bounding box center [263, 127] width 197 height 319
copy div "Executive function skills help regulate behavior and have a direct relationship…"
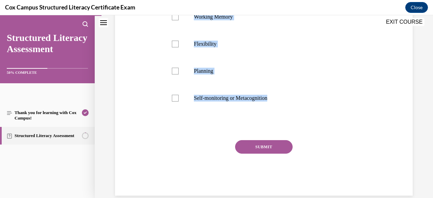
scroll to position [225, 0]
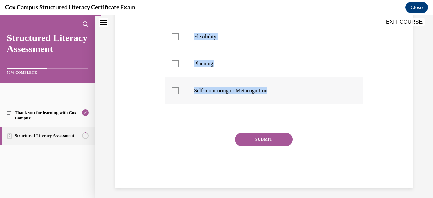
click at [174, 93] on div at bounding box center [175, 90] width 7 height 7
click at [174, 93] on input "Self-monitoring or Metacognition" at bounding box center [175, 90] width 7 height 7
checkbox input "true"
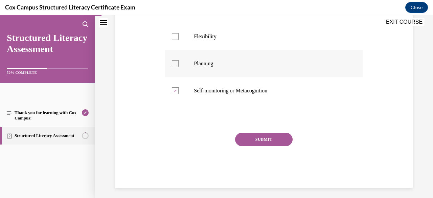
click at [174, 62] on div at bounding box center [175, 63] width 7 height 7
click at [174, 62] on input "Planning" at bounding box center [175, 63] width 7 height 7
checkbox input "true"
click at [173, 36] on div at bounding box center [175, 36] width 7 height 7
click at [173, 36] on input "Flexibility" at bounding box center [175, 36] width 7 height 7
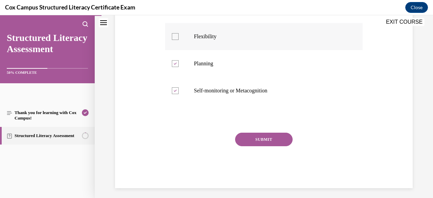
checkbox input "true"
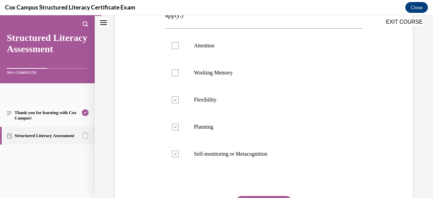
scroll to position [157, 0]
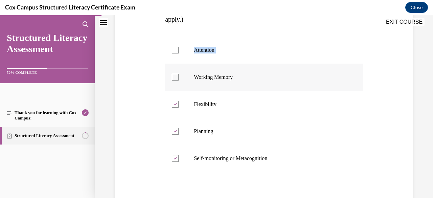
drag, startPoint x: 177, startPoint y: 52, endPoint x: 176, endPoint y: 74, distance: 21.7
click at [176, 74] on ul "Attention Working Memory Flexibility Planning Self-monitoring or Metacognition" at bounding box center [263, 104] width 197 height 135
click at [176, 74] on div at bounding box center [175, 77] width 7 height 7
click at [176, 74] on input "Working Memory" at bounding box center [175, 77] width 7 height 7
checkbox input "true"
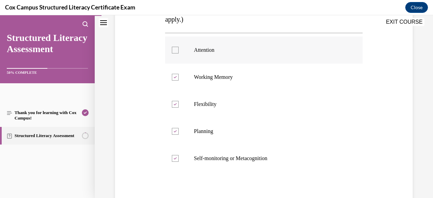
click at [176, 47] on div at bounding box center [175, 50] width 7 height 7
click at [176, 47] on input "Attention" at bounding box center [175, 50] width 7 height 7
checkbox input "true"
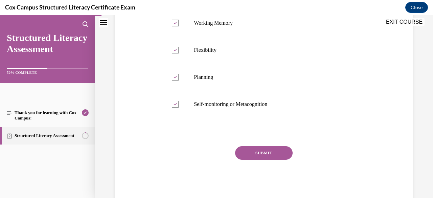
click at [261, 153] on button "SUBMIT" at bounding box center [263, 153] width 57 height 14
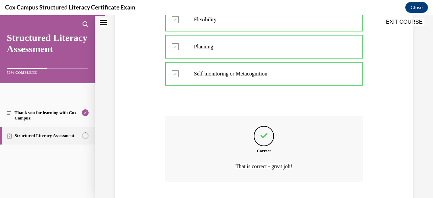
scroll to position [284, 0]
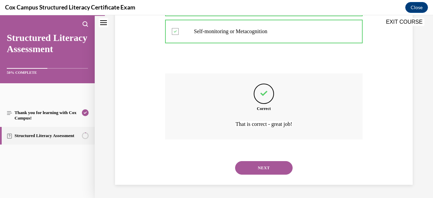
click at [261, 170] on button "NEXT" at bounding box center [263, 168] width 57 height 14
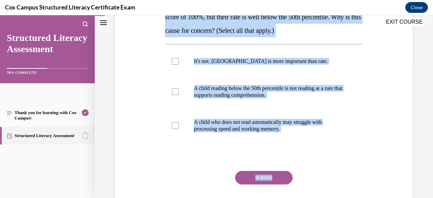
scroll to position [134, 0]
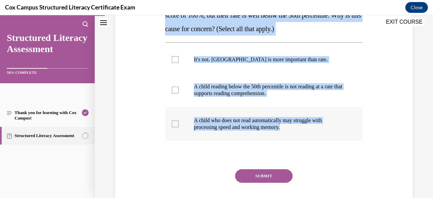
drag, startPoint x: 164, startPoint y: 132, endPoint x: 344, endPoint y: 129, distance: 179.6
click at [344, 129] on div "Question 05/144 You're analyzing oral reading fluency data. One child has an ac…" at bounding box center [263, 92] width 197 height 264
copy div "You're analyzing oral reading fluency data. One child has an accuracy score of …"
click at [174, 90] on div at bounding box center [175, 90] width 7 height 7
click at [174, 90] on input "A child reading below the 50th percentile is not reading at a rate that support…" at bounding box center [175, 90] width 7 height 7
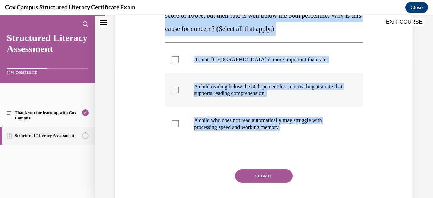
checkbox input "true"
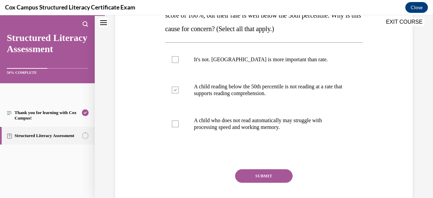
click at [262, 177] on button "SUBMIT" at bounding box center [263, 176] width 57 height 14
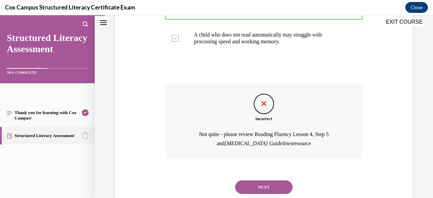
scroll to position [239, 0]
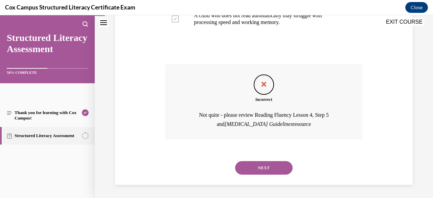
click at [272, 165] on button "NEXT" at bounding box center [263, 168] width 57 height 14
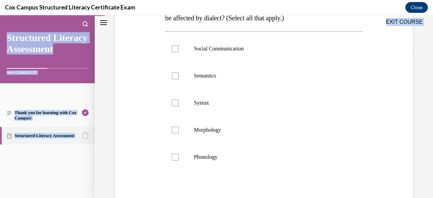
scroll to position [190, 0]
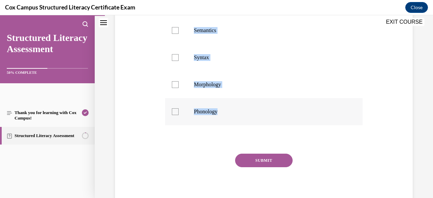
drag, startPoint x: 164, startPoint y: 133, endPoint x: 341, endPoint y: 121, distance: 176.9
click at [341, 121] on div "Question 06/144 Dialect can affect literacy outcomes because a student's spoken…" at bounding box center [263, 56] width 197 height 305
copy div "Dialect can affect literacy outcomes because a student's spoken language may di…"
click at [170, 29] on label "Semantics" at bounding box center [263, 30] width 197 height 27
click at [172, 29] on input "Semantics" at bounding box center [175, 30] width 7 height 7
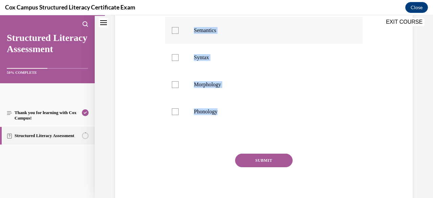
checkbox input "true"
click at [174, 59] on div at bounding box center [175, 57] width 7 height 7
click at [174, 59] on input "Syntax" at bounding box center [175, 57] width 7 height 7
checkbox input "true"
click at [176, 83] on div at bounding box center [175, 84] width 7 height 7
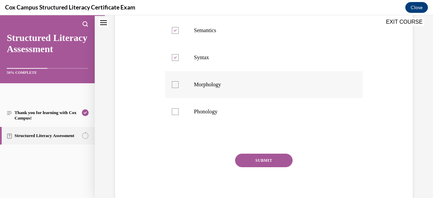
click at [176, 83] on input "Morphology" at bounding box center [175, 84] width 7 height 7
checkbox input "true"
click at [176, 114] on div at bounding box center [175, 111] width 7 height 7
click at [176, 114] on input "Phonology" at bounding box center [175, 111] width 7 height 7
checkbox input "true"
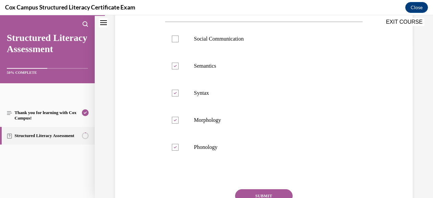
scroll to position [214, 0]
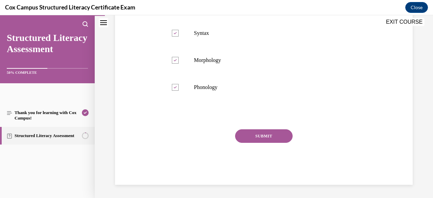
click at [264, 133] on button "SUBMIT" at bounding box center [263, 136] width 57 height 14
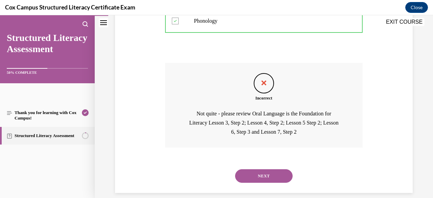
scroll to position [288, 0]
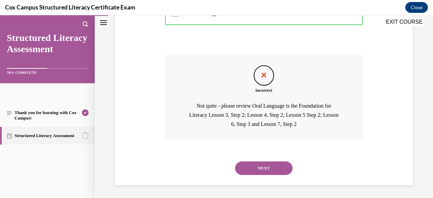
click at [257, 164] on button "NEXT" at bounding box center [263, 168] width 57 height 14
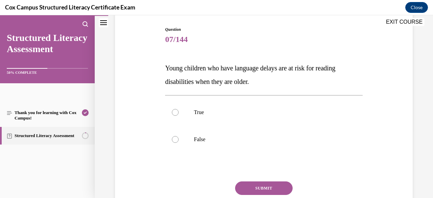
scroll to position [81, 0]
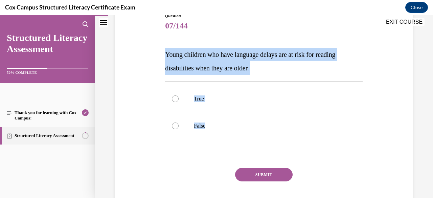
drag, startPoint x: 164, startPoint y: 52, endPoint x: 256, endPoint y: 161, distance: 142.1
click at [256, 161] on div "Question 07/144 Young children who have language delays are at risk for reading…" at bounding box center [263, 118] width 197 height 210
copy div "Young children who have language delays are at risk for reading disabilities wh…"
click at [176, 98] on div at bounding box center [175, 98] width 7 height 7
click at [176, 98] on input "True" at bounding box center [175, 98] width 7 height 7
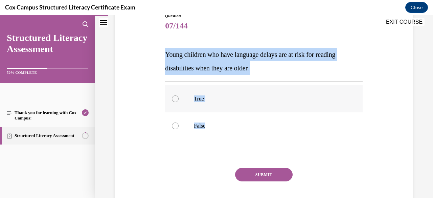
radio input "true"
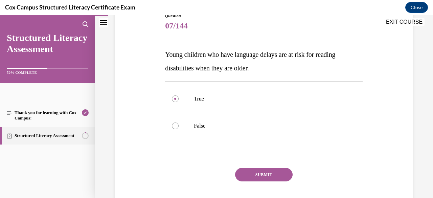
click at [252, 173] on button "SUBMIT" at bounding box center [263, 175] width 57 height 14
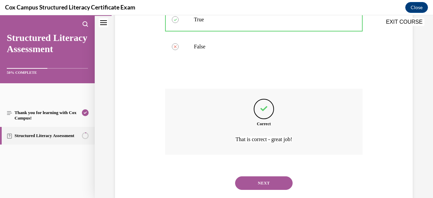
scroll to position [176, 0]
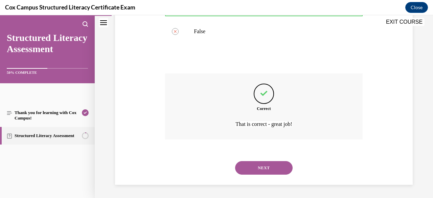
click at [254, 173] on button "NEXT" at bounding box center [263, 168] width 57 height 14
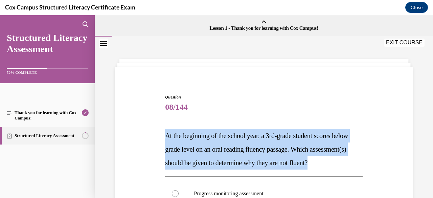
drag, startPoint x: 166, startPoint y: 134, endPoint x: 203, endPoint y: 171, distance: 52.4
click at [203, 169] on p "At the beginning of the school year, a 3rd-grade student scores below grade lev…" at bounding box center [263, 149] width 197 height 41
copy span "At the beginning of the school year, a 3rd-grade student scores below grade lev…"
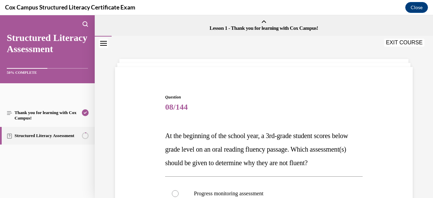
click at [297, 109] on span "08/144" at bounding box center [263, 107] width 197 height 14
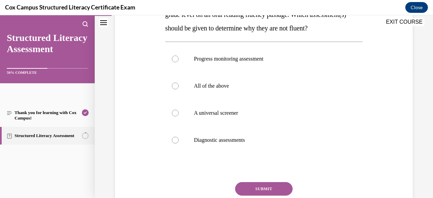
scroll to position [135, 0]
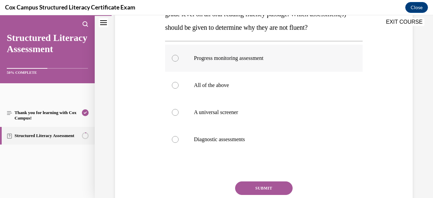
click at [175, 62] on div at bounding box center [175, 58] width 7 height 7
click at [175, 62] on input "Progress monitoring assessment" at bounding box center [175, 58] width 7 height 7
radio input "true"
click at [175, 89] on div at bounding box center [175, 85] width 7 height 7
click at [175, 89] on input "All of the above" at bounding box center [175, 85] width 7 height 7
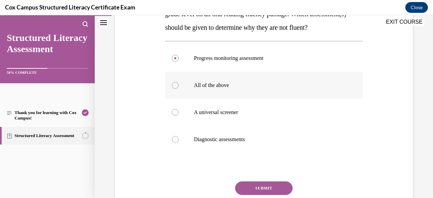
radio input "true"
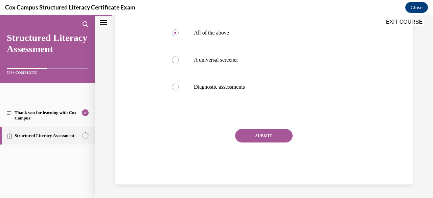
click at [265, 135] on button "SUBMIT" at bounding box center [263, 136] width 57 height 14
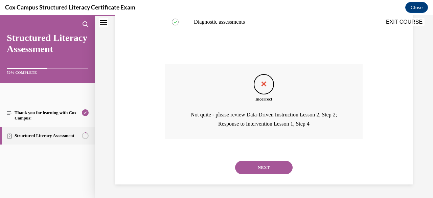
scroll to position [266, 0]
click at [269, 169] on button "NEXT" at bounding box center [263, 168] width 57 height 14
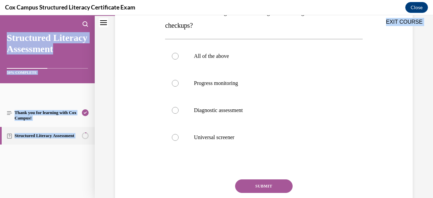
scroll to position [174, 0]
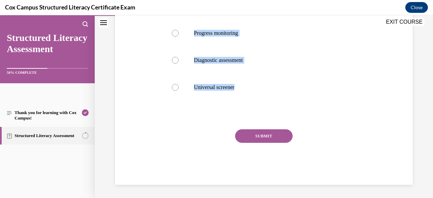
drag, startPoint x: 164, startPoint y: 133, endPoint x: 263, endPoint y: 102, distance: 103.4
click at [263, 102] on div "Question 09/144 Which of the following tracks student growth during intermitten…" at bounding box center [263, 52] width 197 height 264
copy div "Which of the following tracks student growth during intermittent checkups? All …"
click at [175, 32] on div at bounding box center [175, 33] width 7 height 7
click at [175, 32] on input "Progress monitoring" at bounding box center [175, 33] width 7 height 7
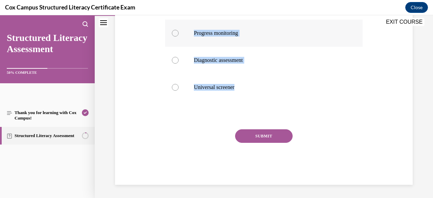
radio input "true"
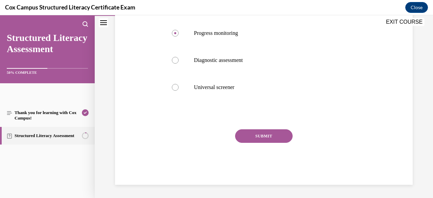
click at [261, 138] on button "SUBMIT" at bounding box center [263, 136] width 57 height 14
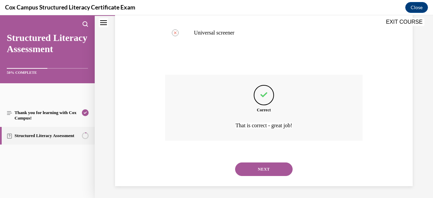
scroll to position [230, 0]
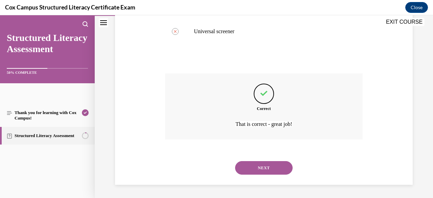
click at [257, 166] on button "NEXT" at bounding box center [263, 168] width 57 height 14
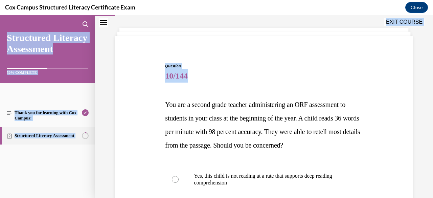
scroll to position [130, 0]
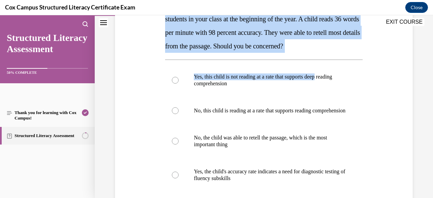
drag, startPoint x: 166, startPoint y: 134, endPoint x: 356, endPoint y: 59, distance: 205.0
click at [356, 59] on div "Question 10/144 You are a second grade teacher administering an ORF assessment …" at bounding box center [263, 120] width 197 height 312
click at [353, 50] on p "You are a second grade teacher administering an ORF assessment to students in y…" at bounding box center [263, 26] width 197 height 54
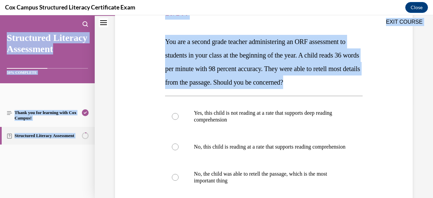
scroll to position [0, 0]
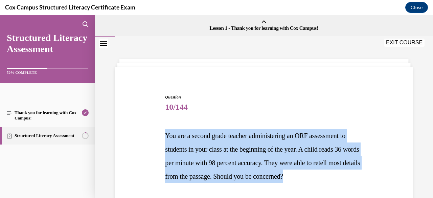
drag, startPoint x: 348, startPoint y: 47, endPoint x: 160, endPoint y: 142, distance: 210.1
copy span "You are a second grade teacher administering an ORF assessment to students in y…"
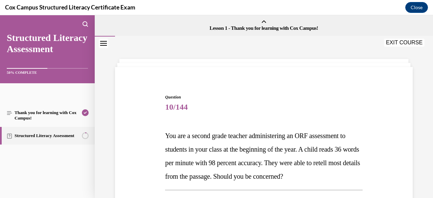
click at [346, 99] on span "Question" at bounding box center [263, 97] width 197 height 6
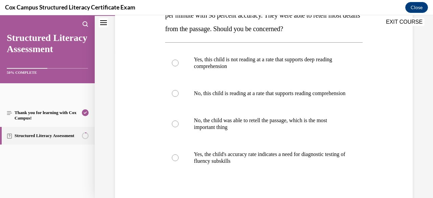
scroll to position [149, 0]
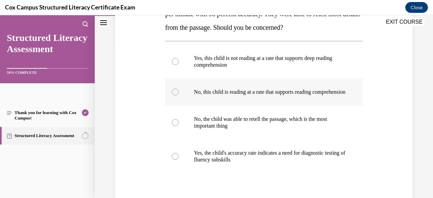
click at [175, 94] on div at bounding box center [175, 92] width 7 height 7
click at [175, 94] on input "No, this child is reading at a rate that supports reading comprehension" at bounding box center [175, 92] width 7 height 7
radio input "true"
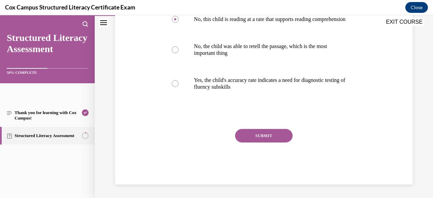
scroll to position [228, 0]
click at [247, 136] on button "SUBMIT" at bounding box center [263, 136] width 57 height 14
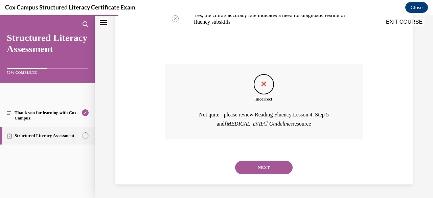
scroll to position [293, 0]
click at [257, 168] on button "NEXT" at bounding box center [263, 168] width 57 height 14
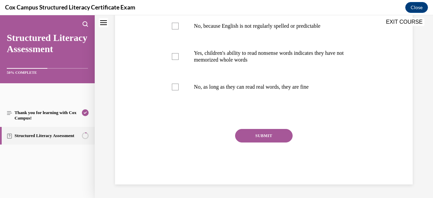
scroll to position [0, 0]
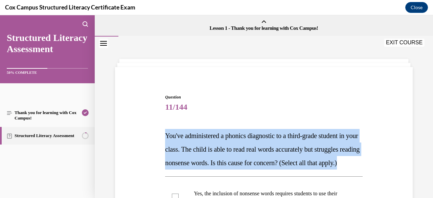
drag, startPoint x: 166, startPoint y: 133, endPoint x: 228, endPoint y: 177, distance: 76.6
click at [228, 169] on p "You've administered a phonics diagnostic to a third-grade student in your class…" at bounding box center [263, 149] width 197 height 41
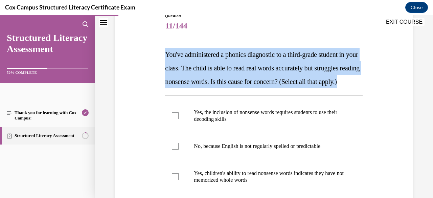
scroll to position [117, 0]
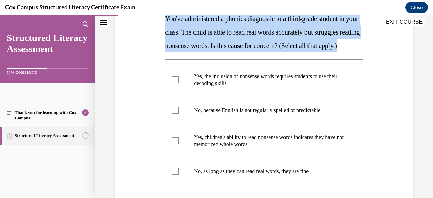
click at [165, 24] on p "You've administered a phonics diagnostic to a third-grade student in your class…" at bounding box center [263, 32] width 197 height 41
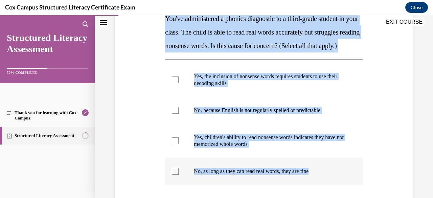
drag, startPoint x: 165, startPoint y: 17, endPoint x: 329, endPoint y: 187, distance: 236.1
click at [329, 187] on div "Question 11/144 You've administered a phonics diagnostic to a third-grade stude…" at bounding box center [263, 123] width 197 height 292
click at [173, 83] on div at bounding box center [175, 79] width 7 height 7
click at [173, 83] on input "Yes, the inclusion of nonsense words requires students to use their decoding sk…" at bounding box center [175, 79] width 7 height 7
checkbox input "true"
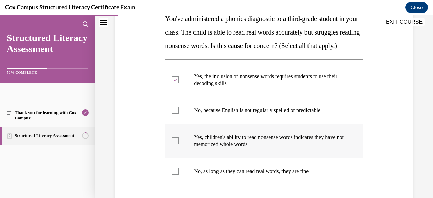
click at [175, 144] on div at bounding box center [175, 140] width 7 height 7
click at [175, 144] on input "Yes, children's ability to read nonsense words indicates they have not memorize…" at bounding box center [175, 140] width 7 height 7
checkbox input "true"
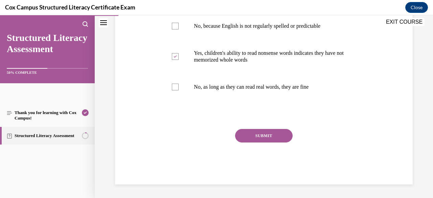
scroll to position [214, 0]
click at [257, 137] on button "SUBMIT" at bounding box center [263, 136] width 57 height 14
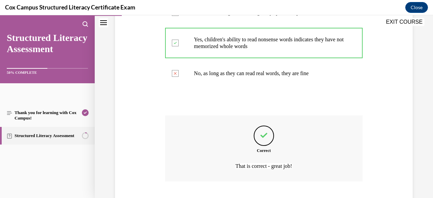
scroll to position [270, 0]
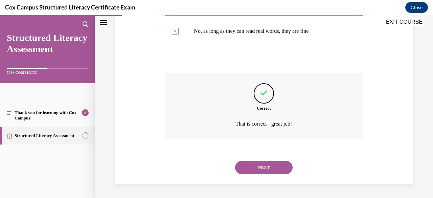
click at [261, 163] on button "NEXT" at bounding box center [263, 168] width 57 height 14
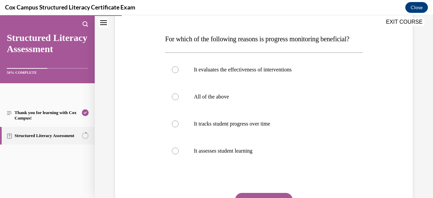
scroll to position [93, 0]
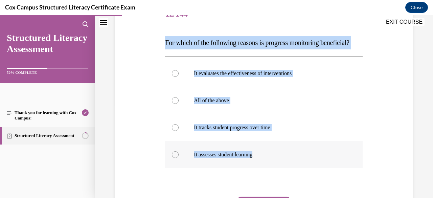
drag, startPoint x: 162, startPoint y: 39, endPoint x: 267, endPoint y: 166, distance: 165.0
click at [267, 166] on div "Question 12/144 For which of the following reasons is progress monitoring benef…" at bounding box center [263, 116] width 301 height 271
click at [175, 104] on div at bounding box center [175, 100] width 7 height 7
click at [175, 104] on input "All of the above" at bounding box center [175, 100] width 7 height 7
radio input "true"
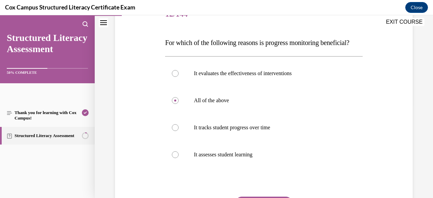
scroll to position [174, 0]
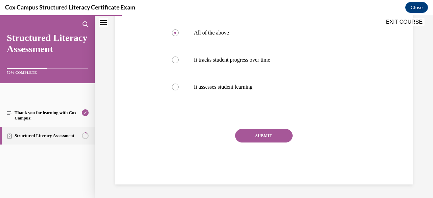
click at [274, 134] on button "SUBMIT" at bounding box center [263, 136] width 57 height 14
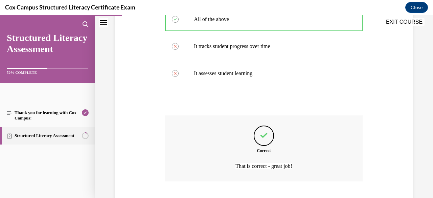
scroll to position [230, 0]
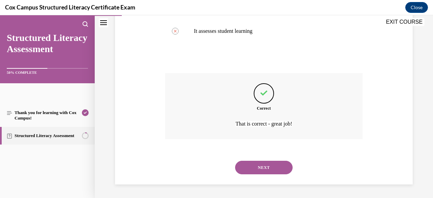
click at [260, 169] on button "NEXT" at bounding box center [263, 168] width 57 height 14
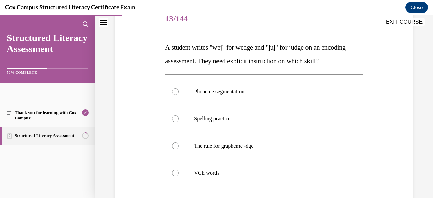
scroll to position [86, 0]
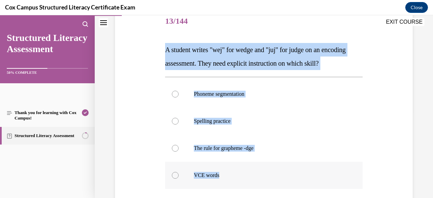
drag, startPoint x: 164, startPoint y: 48, endPoint x: 274, endPoint y: 170, distance: 164.3
click at [274, 170] on div "Question 13/144 A student writes "wej" for wedge and "juj" for judge on an enco…" at bounding box center [263, 140] width 197 height 264
click at [126, 49] on div "Question 13/144 A student writes "wej" for wedge and "juj" for judge on an enco…" at bounding box center [263, 130] width 301 height 285
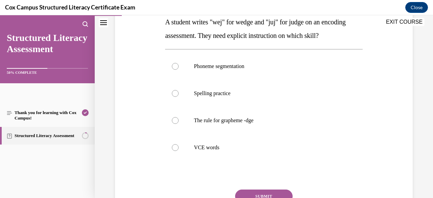
scroll to position [112, 0]
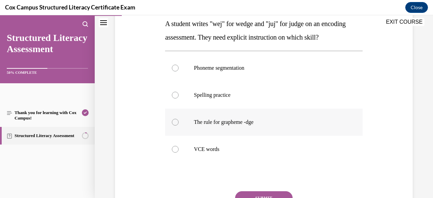
click at [177, 122] on div at bounding box center [175, 122] width 7 height 7
click at [177, 122] on input "The rule for grapheme -dge" at bounding box center [175, 122] width 7 height 7
radio input "true"
click at [253, 192] on button "SUBMIT" at bounding box center [263, 198] width 57 height 14
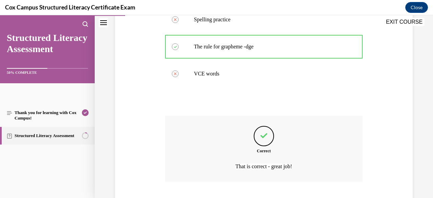
scroll to position [230, 0]
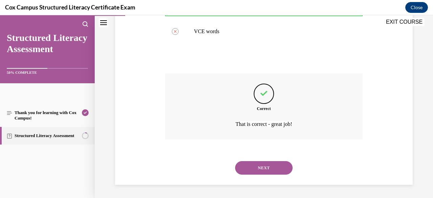
click at [245, 168] on button "NEXT" at bounding box center [263, 168] width 57 height 14
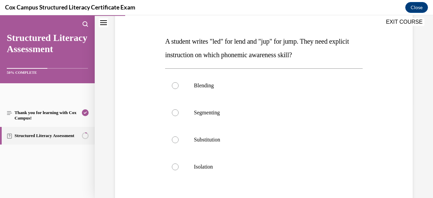
scroll to position [95, 0]
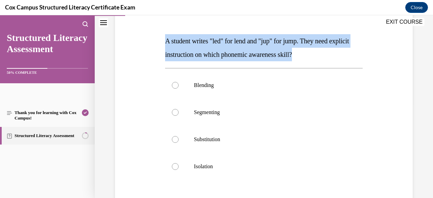
drag, startPoint x: 164, startPoint y: 38, endPoint x: 347, endPoint y: 56, distance: 184.0
click at [347, 56] on p "A student writes "led" for lend and "jup" for jump. They need explicit instruct…" at bounding box center [263, 47] width 197 height 27
click at [363, 42] on div "Question 14/144 A student writes "led" for lend and "jup" for jump. They need e…" at bounding box center [263, 121] width 301 height 285
drag, startPoint x: 165, startPoint y: 39, endPoint x: 219, endPoint y: 163, distance: 135.1
click at [219, 163] on div "Question 14/144 A student writes "led" for lend and "jup" for jump. They need e…" at bounding box center [263, 131] width 197 height 264
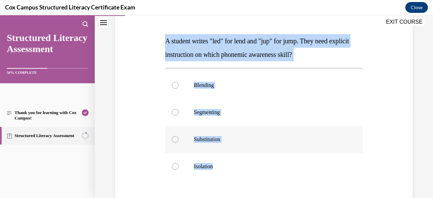
click at [175, 139] on div at bounding box center [175, 139] width 7 height 7
click at [175, 139] on input "Substitution" at bounding box center [175, 139] width 7 height 7
radio input "true"
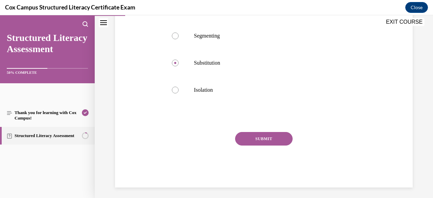
scroll to position [174, 0]
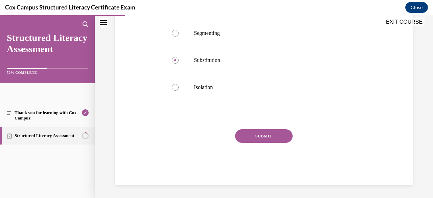
click at [264, 131] on button "SUBMIT" at bounding box center [263, 136] width 57 height 14
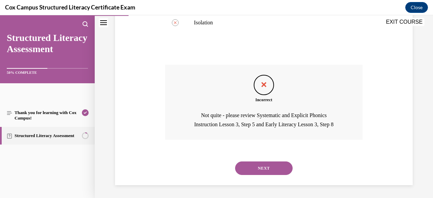
scroll to position [239, 0]
click at [259, 163] on button "NEXT" at bounding box center [263, 168] width 57 height 14
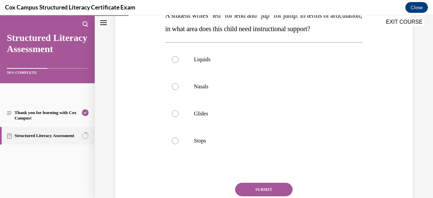
scroll to position [120, 0]
click at [176, 117] on div at bounding box center [175, 113] width 7 height 7
click at [176, 117] on input "Glides" at bounding box center [175, 113] width 7 height 7
radio input "true"
click at [262, 196] on button "SUBMIT" at bounding box center [263, 190] width 57 height 14
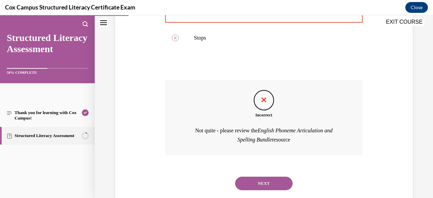
scroll to position [252, 0]
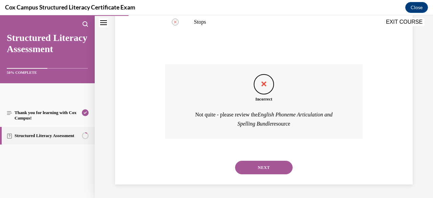
click at [248, 165] on button "NEXT" at bounding box center [263, 168] width 57 height 14
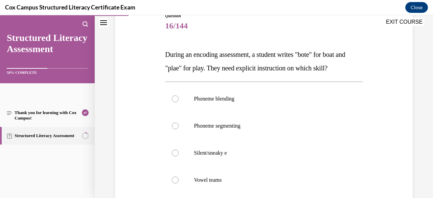
scroll to position [95, 0]
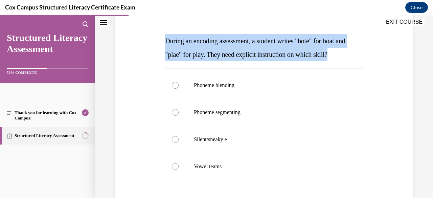
drag, startPoint x: 166, startPoint y: 39, endPoint x: 365, endPoint y: 50, distance: 199.2
click at [365, 50] on div "Question 16/144 During an encoding assessment, a student writes "bote" for boat…" at bounding box center [263, 121] width 301 height 285
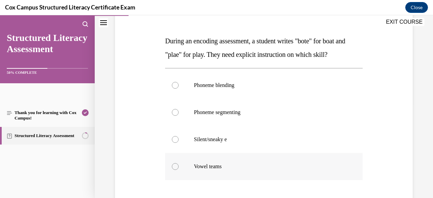
click at [174, 164] on div at bounding box center [175, 166] width 7 height 7
click at [174, 164] on input "Vowel teams" at bounding box center [175, 166] width 7 height 7
radio input "true"
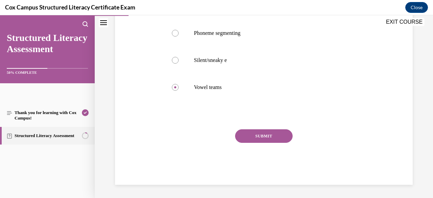
click at [261, 138] on button "SUBMIT" at bounding box center [263, 136] width 57 height 14
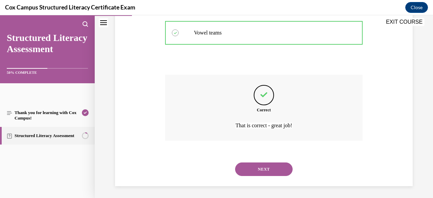
scroll to position [230, 0]
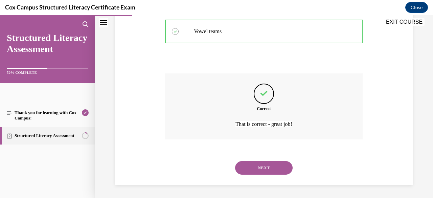
click at [259, 167] on button "NEXT" at bounding box center [263, 168] width 57 height 14
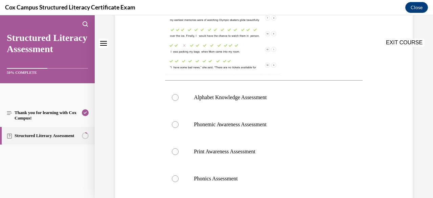
scroll to position [0, 0]
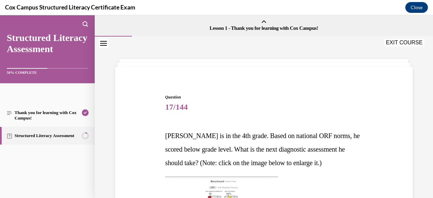
click at [245, 113] on span "17/144" at bounding box center [263, 107] width 197 height 14
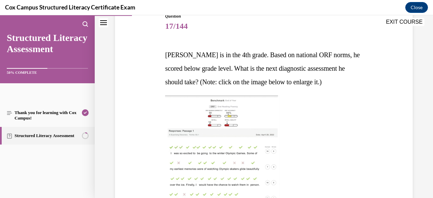
scroll to position [81, 0]
